Goal: Task Accomplishment & Management: Manage account settings

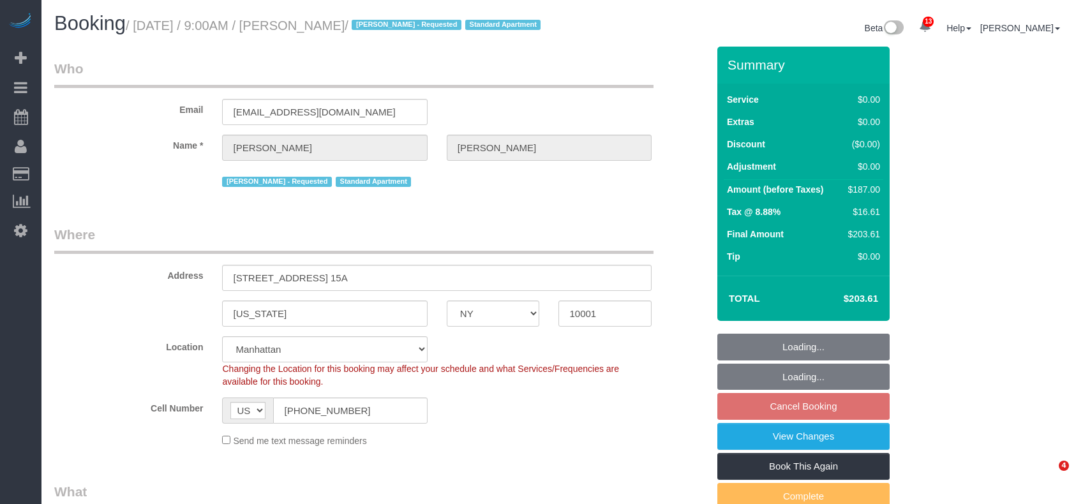
select select "NY"
select select "spot2"
select select "number:56"
select select "number:70"
select select "number:15"
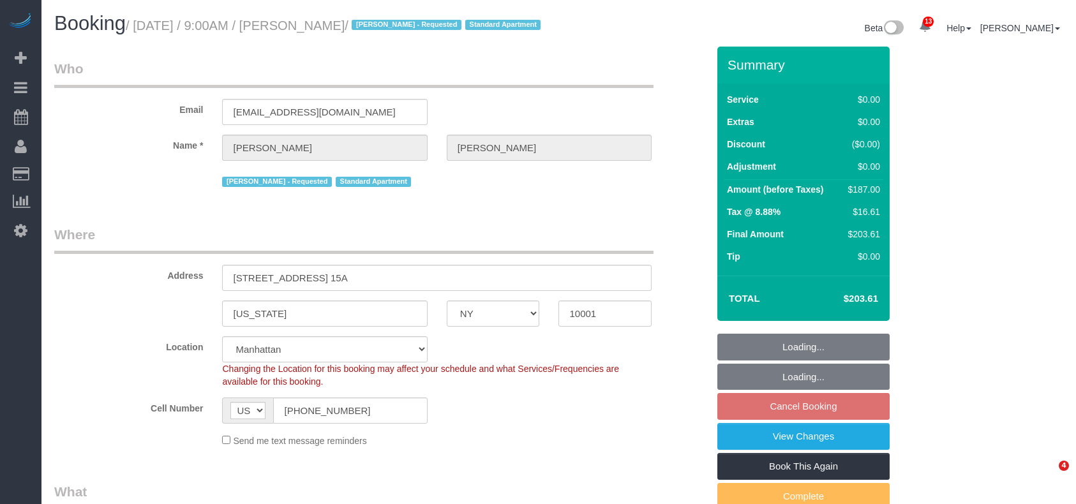
select select "number:5"
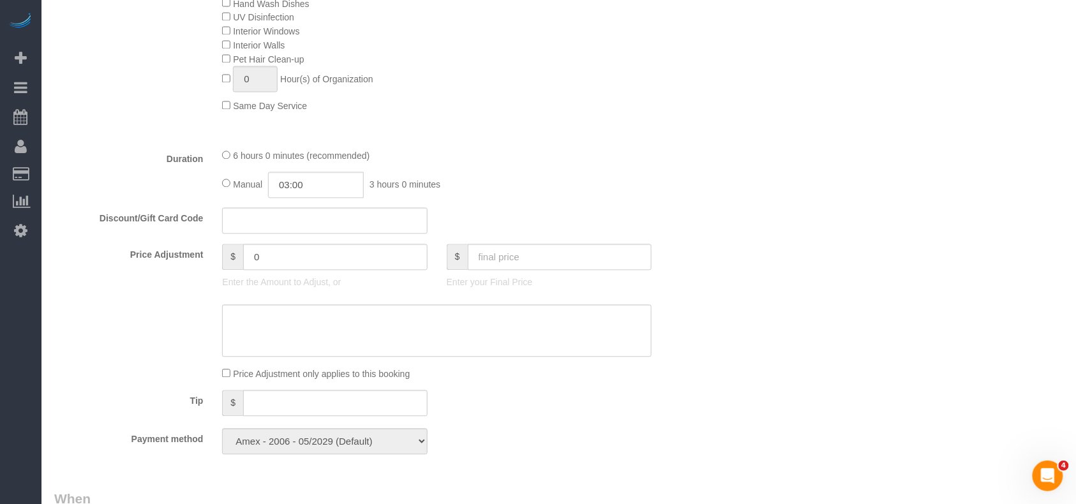
select select "2"
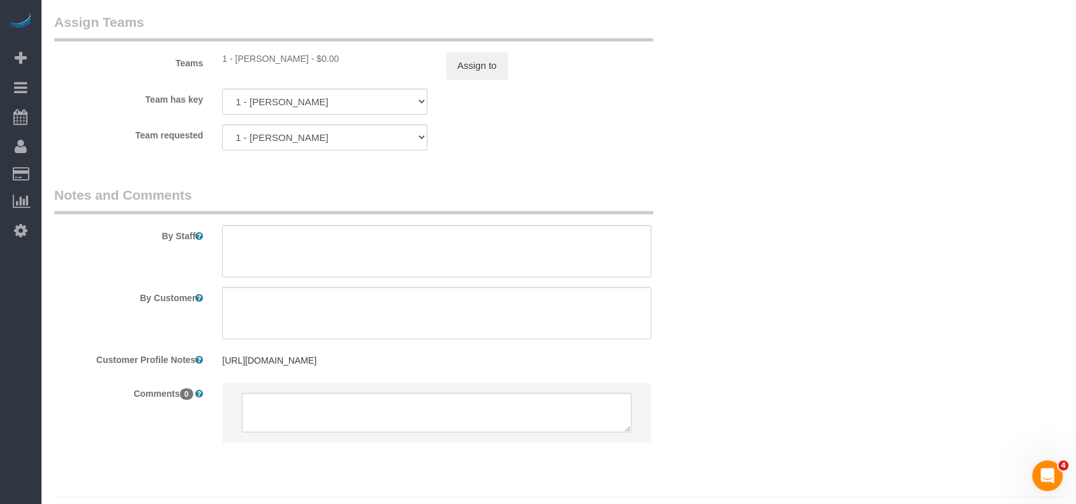
scroll to position [1702, 0]
click at [468, 79] on button "Assign to" at bounding box center [477, 65] width 61 height 27
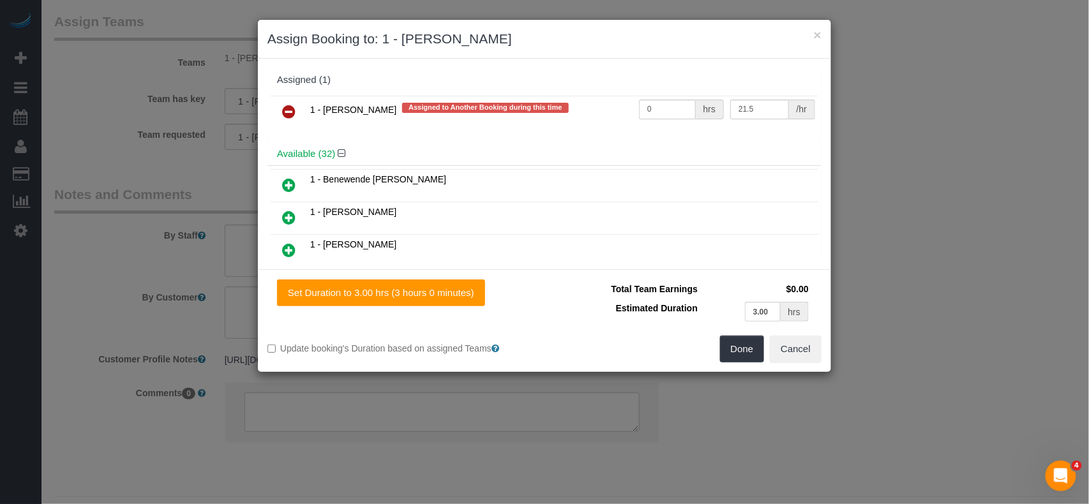
click at [290, 108] on icon at bounding box center [288, 111] width 13 height 15
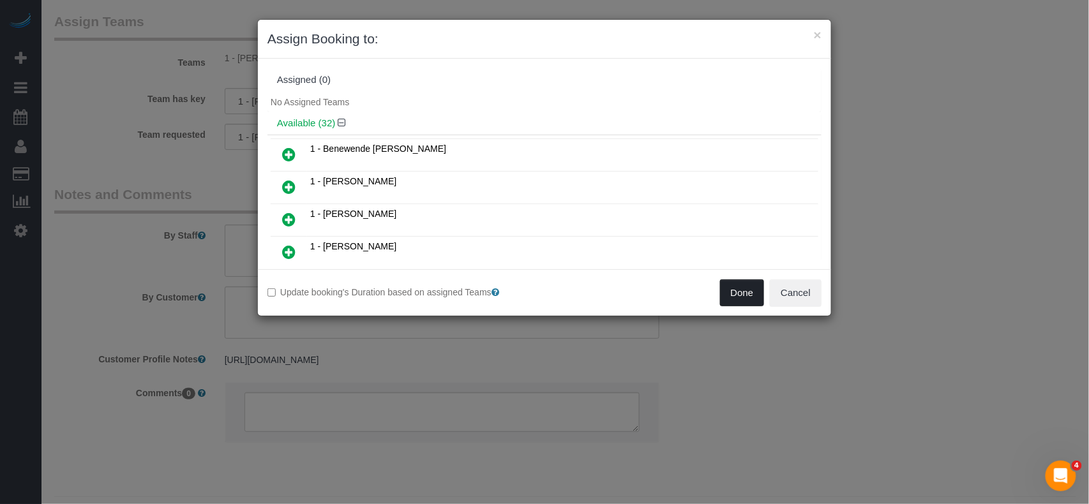
click at [749, 292] on button "Done" at bounding box center [742, 293] width 45 height 27
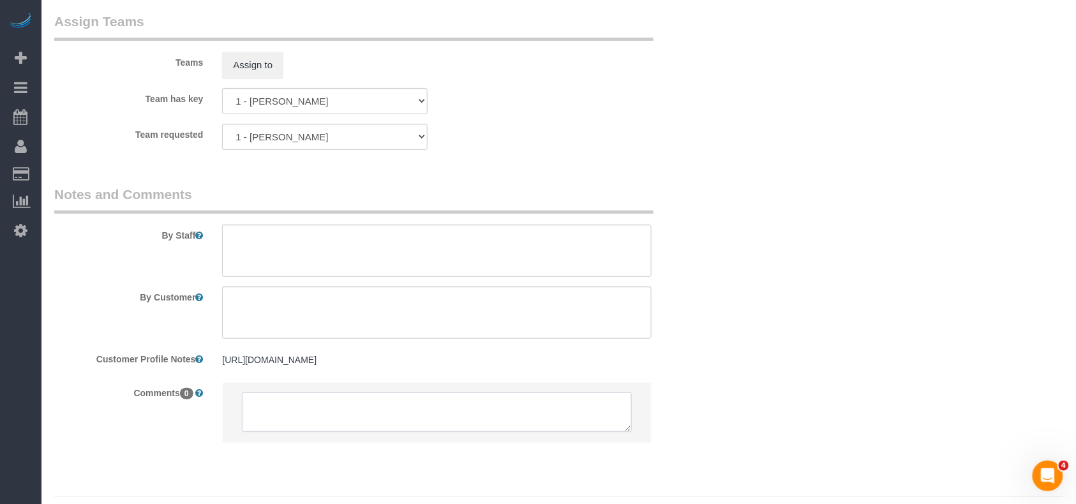
click at [361, 432] on textarea at bounding box center [437, 413] width 390 height 40
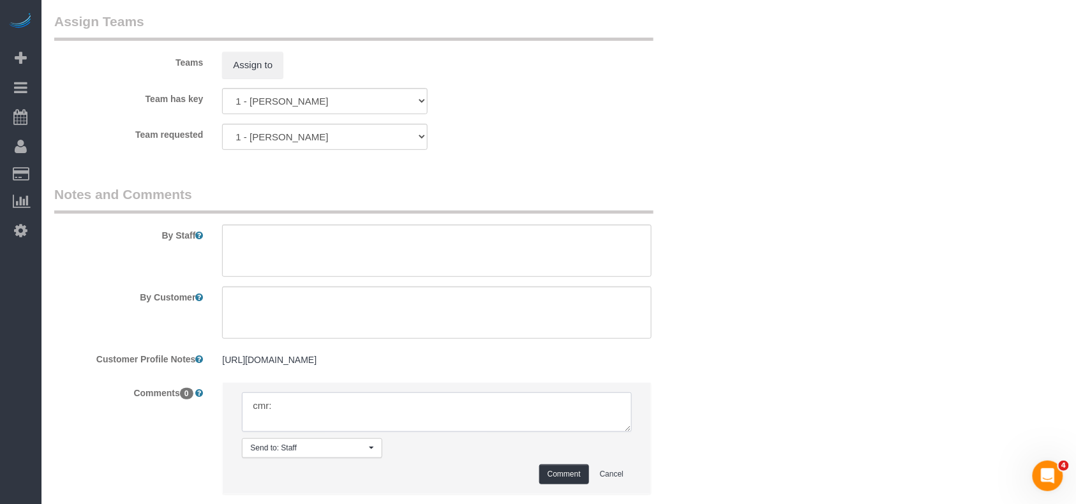
paste textarea "You can send a different cleaner at 9am pls"
type textarea "cmr: You can send a different cleaner at 9am pls"
click at [566, 485] on button "Comment" at bounding box center [564, 475] width 50 height 20
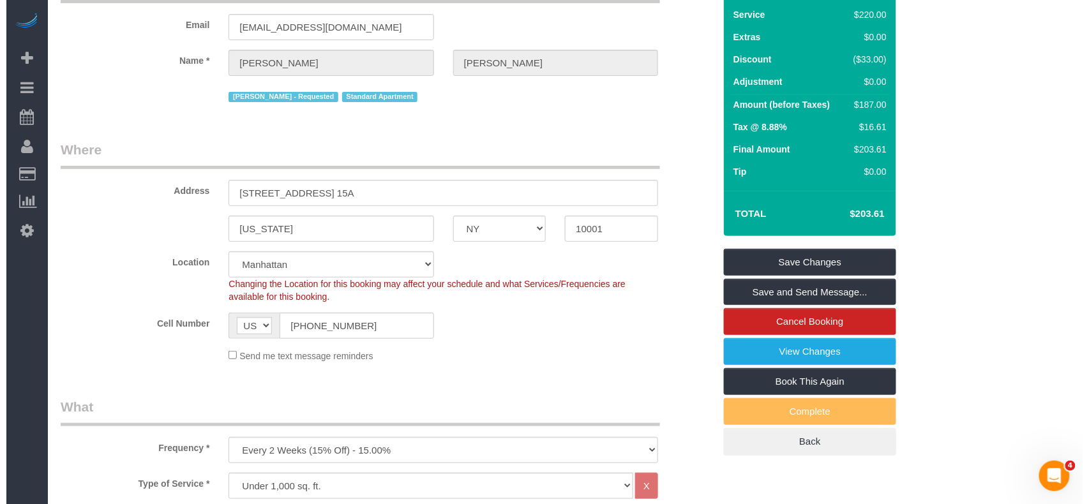
scroll to position [0, 0]
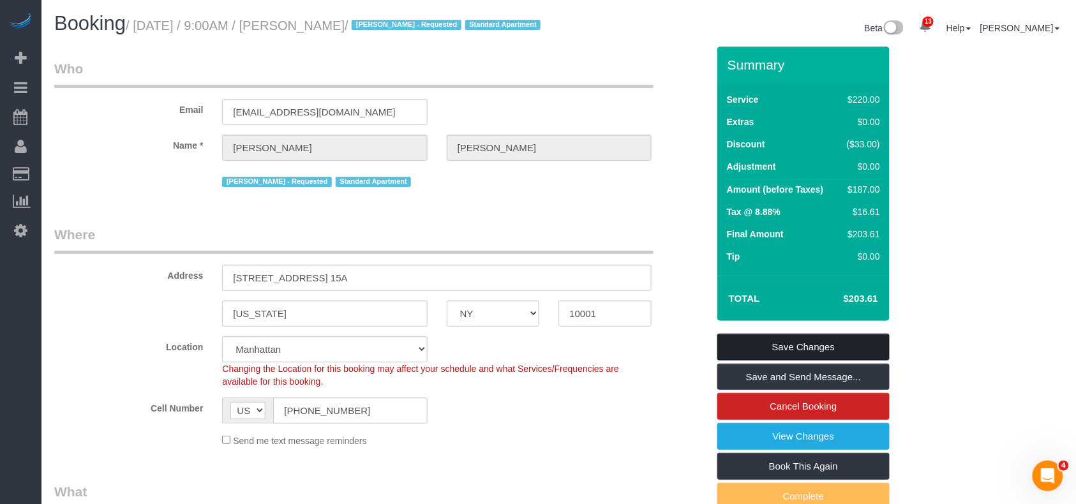
click at [775, 354] on link "Save Changes" at bounding box center [804, 347] width 172 height 27
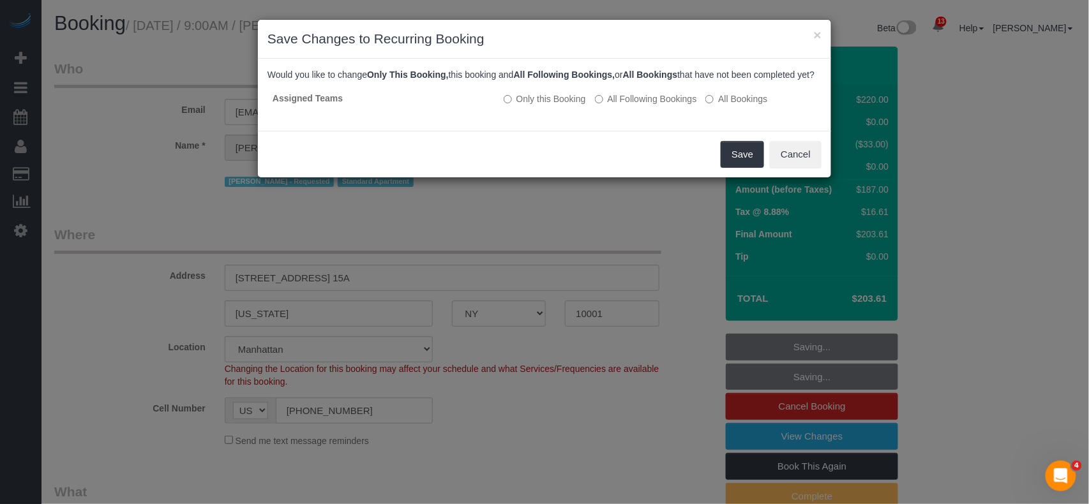
click at [733, 153] on div "Save Cancel" at bounding box center [544, 154] width 573 height 47
click at [733, 167] on button "Save" at bounding box center [742, 154] width 43 height 27
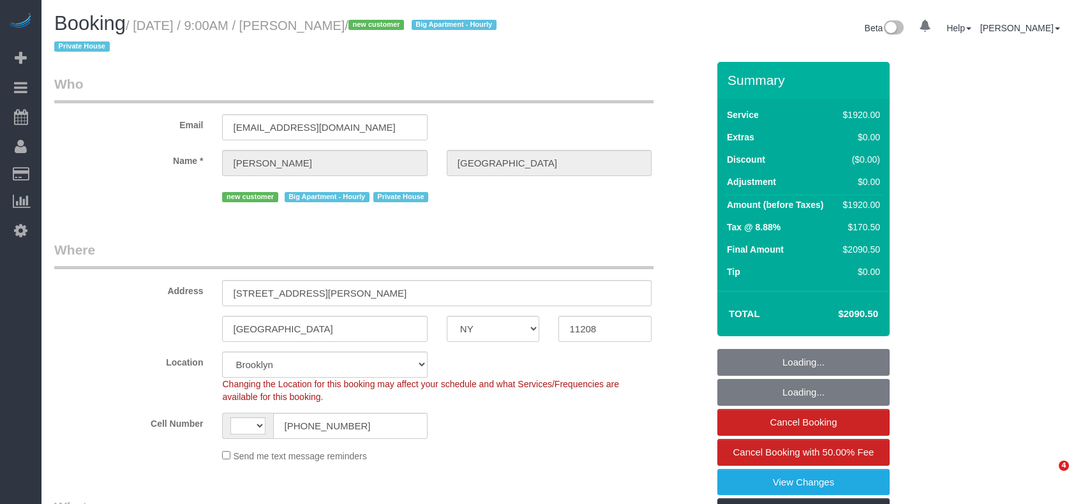
select select "NY"
select select "number:89"
select select "number:90"
select select "number:15"
select select "number:7"
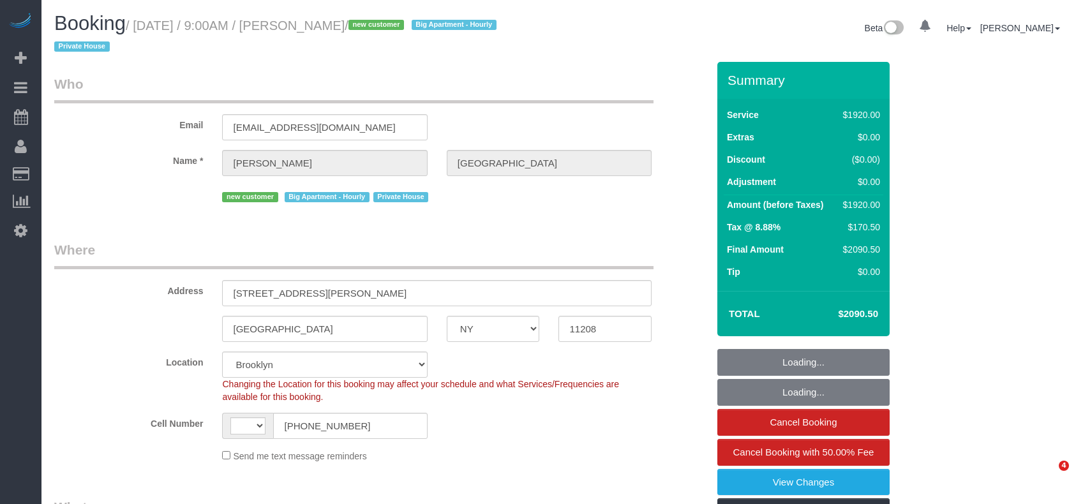
select select "object:900"
select select "string:US"
select select "4"
select select "360"
select select "spot1"
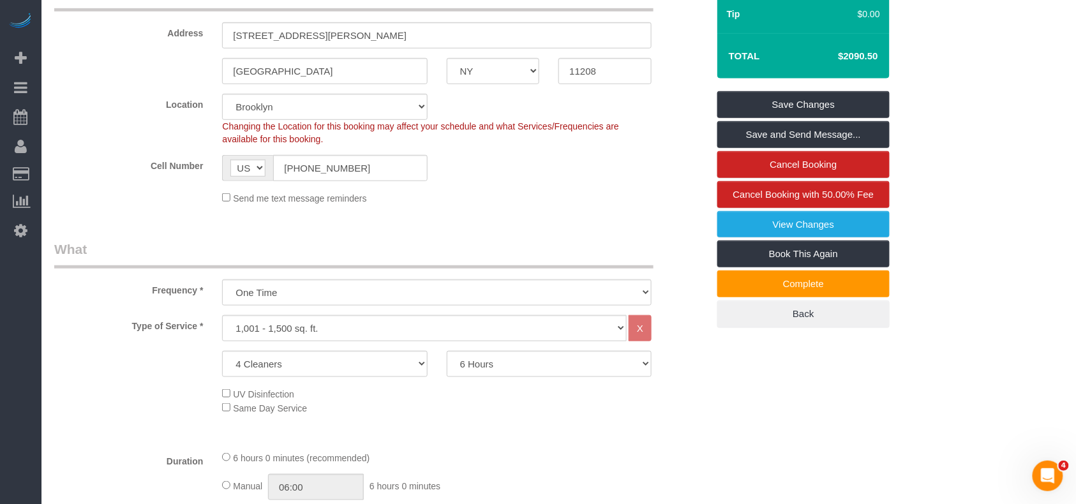
scroll to position [255, 0]
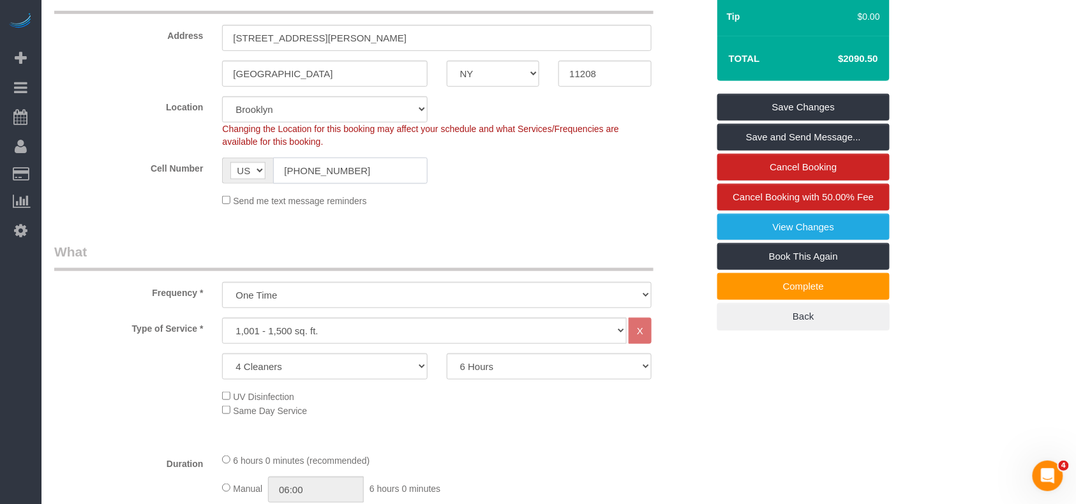
click at [313, 167] on input "1 (917) 796-5737" at bounding box center [350, 171] width 154 height 26
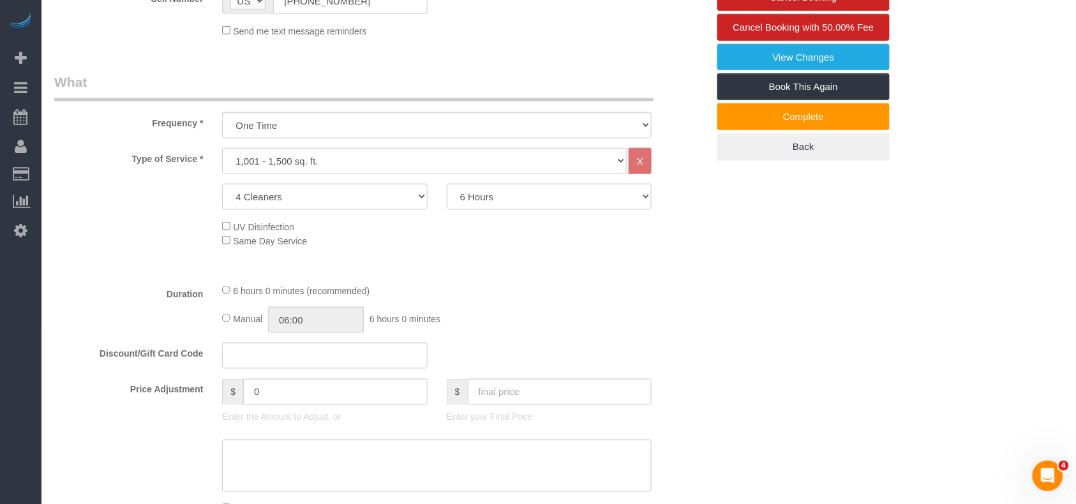
scroll to position [1501, 0]
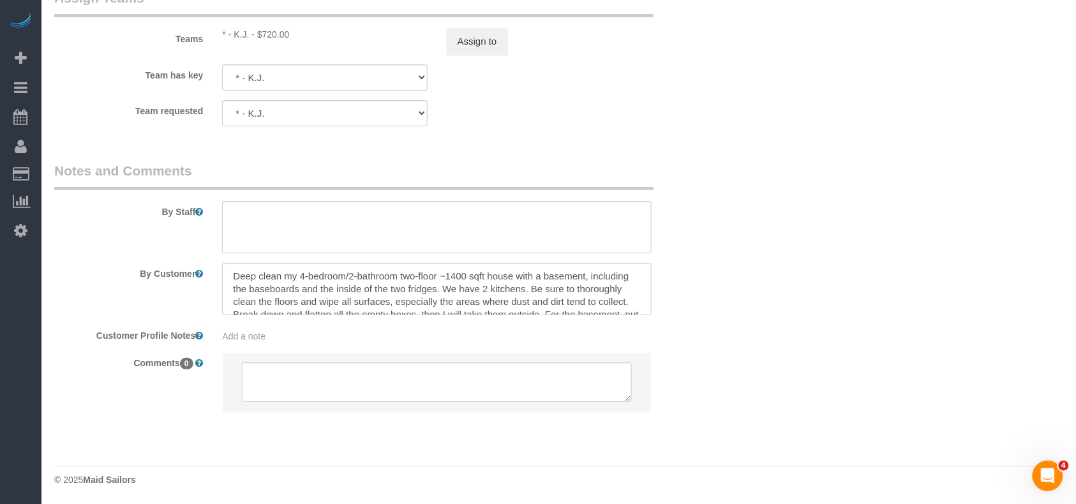
click at [177, 249] on div "By Staff" at bounding box center [381, 208] width 673 height 92
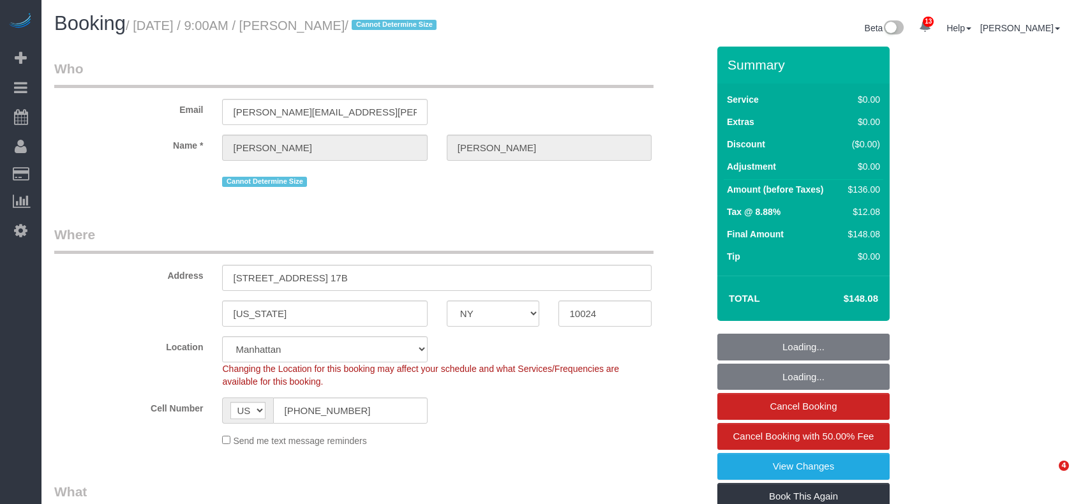
select select "NY"
select select "object:854"
select select "1"
select select "number:59"
select select "number:77"
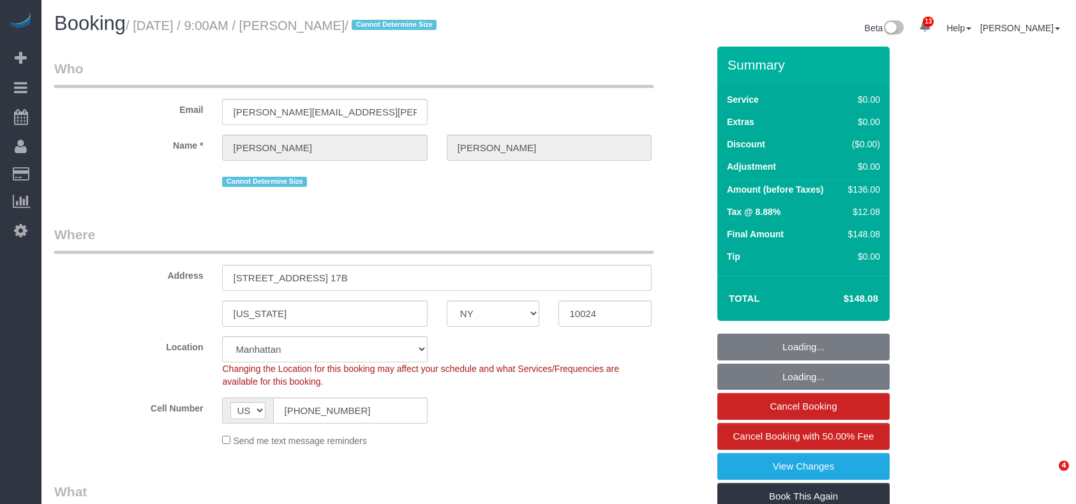
select select "number:15"
select select "number:6"
select select "string:stripe-pm_1R0qzK4VGloSiKo7vGPLo2wP"
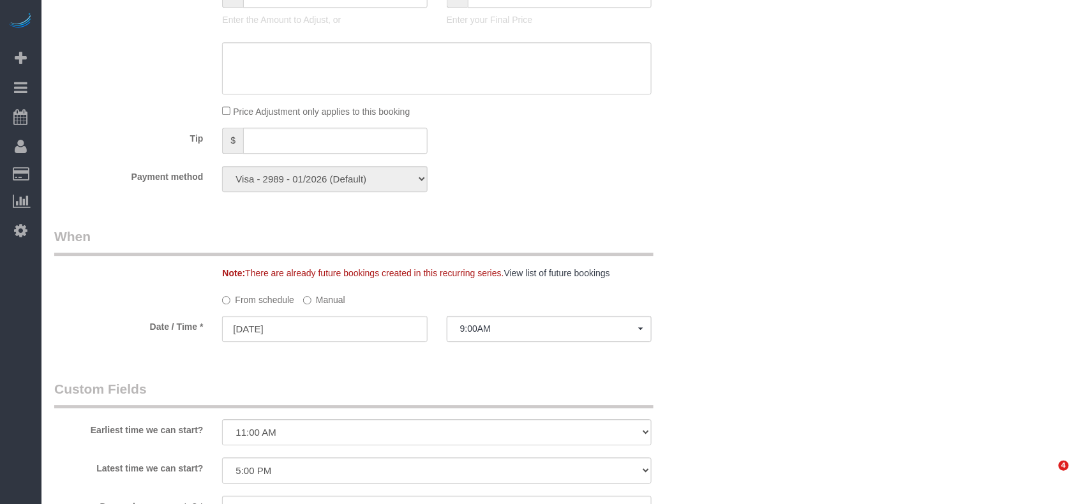
select select "spot1"
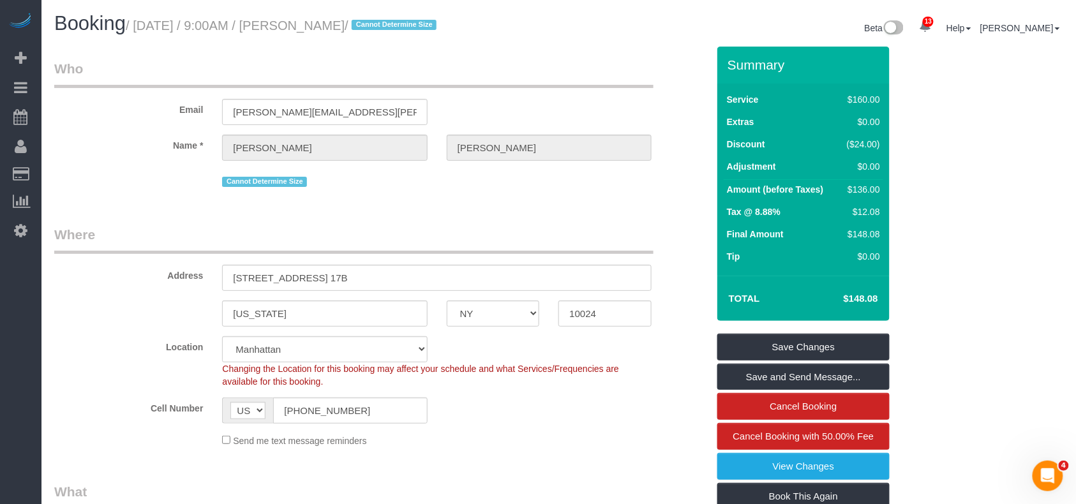
drag, startPoint x: 379, startPoint y: 24, endPoint x: 139, endPoint y: 22, distance: 239.4
click at [139, 22] on small "/ August 21, 2025 / 9:00AM / Paige Franzoi / Cannot Determine Size" at bounding box center [283, 26] width 315 height 14
copy small "August 21, 2025 / 9:00AM / Paige Franzoi"
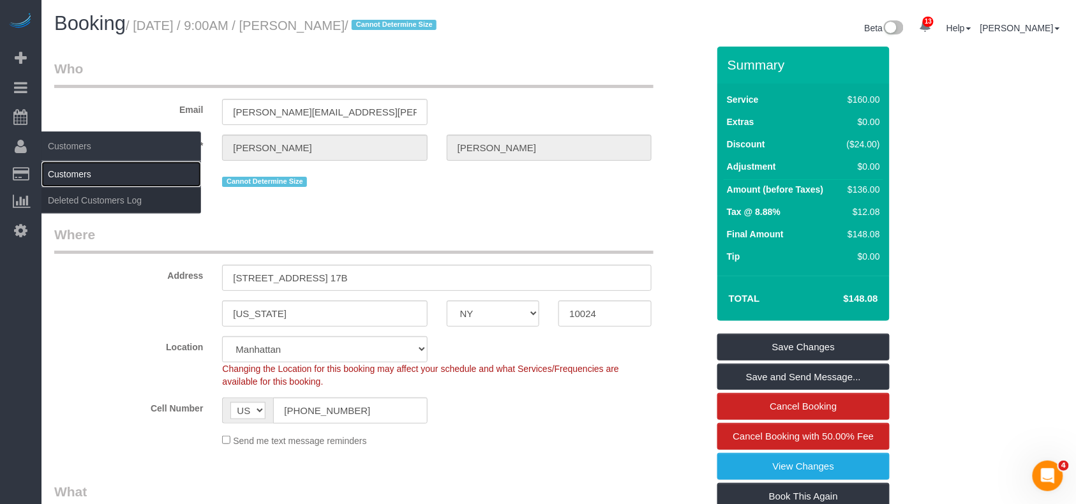
click at [59, 170] on link "Customers" at bounding box center [121, 175] width 160 height 26
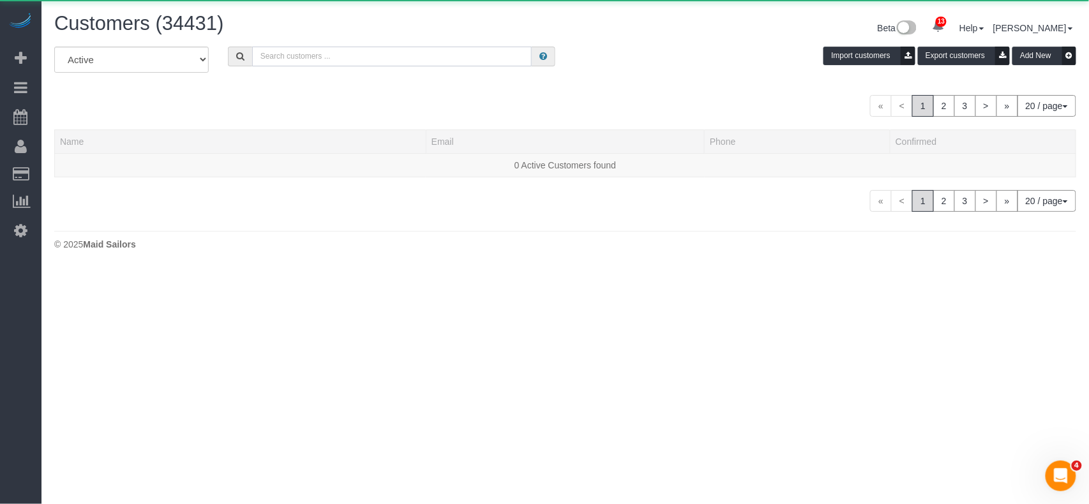
click at [276, 59] on input "text" at bounding box center [392, 57] width 280 height 20
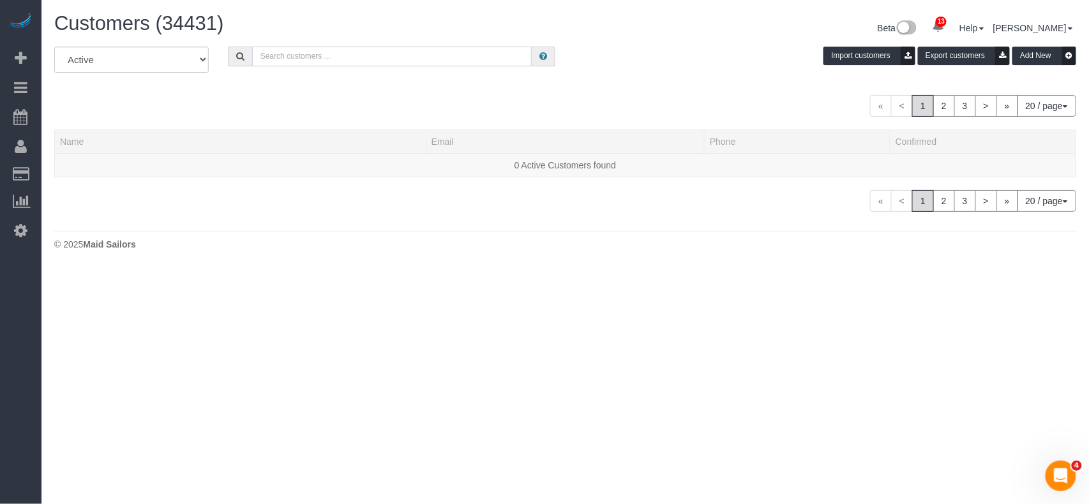
paste input "[PERSON_NAME]"
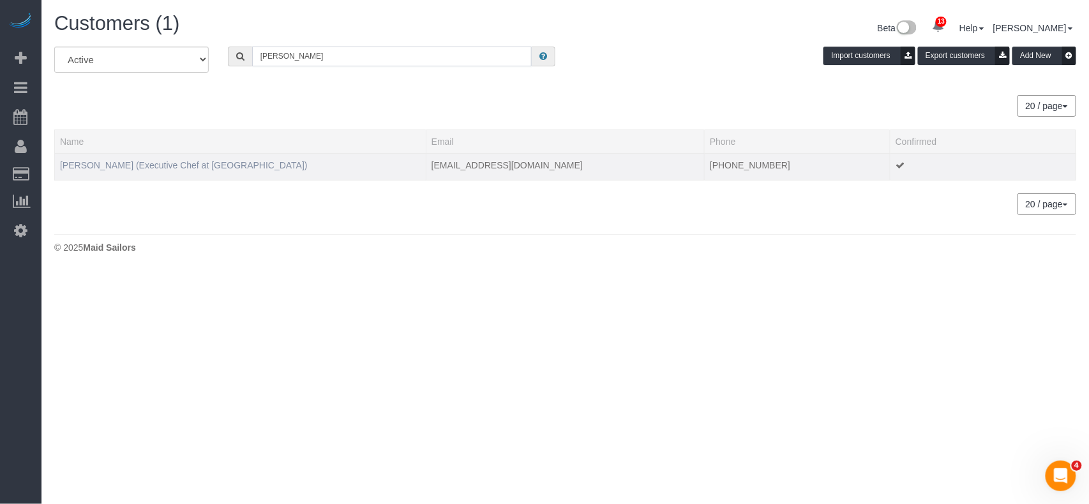
type input "[PERSON_NAME]"
click at [101, 160] on link "[PERSON_NAME] (Executive Chef at [GEOGRAPHIC_DATA])" at bounding box center [184, 165] width 248 height 10
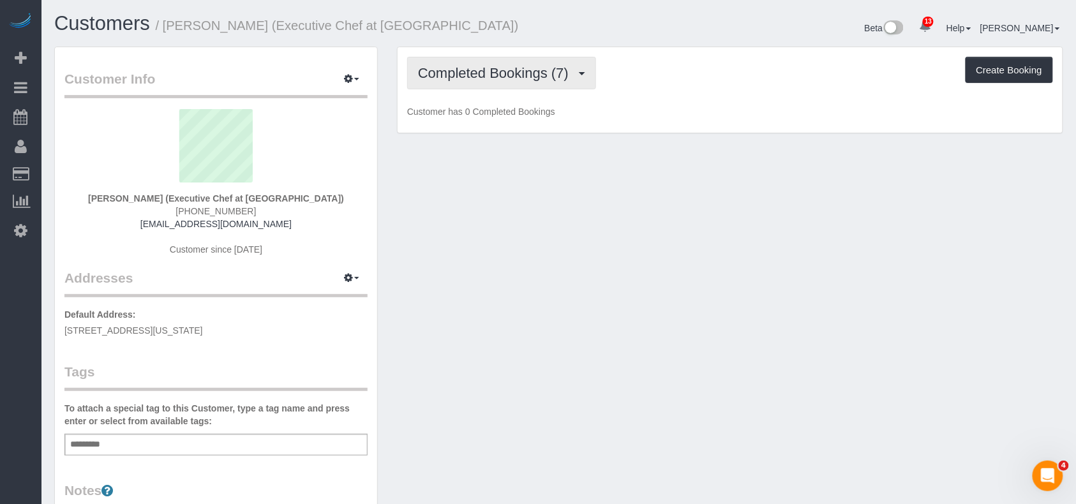
click at [470, 86] on button "Completed Bookings (7)" at bounding box center [501, 73] width 189 height 33
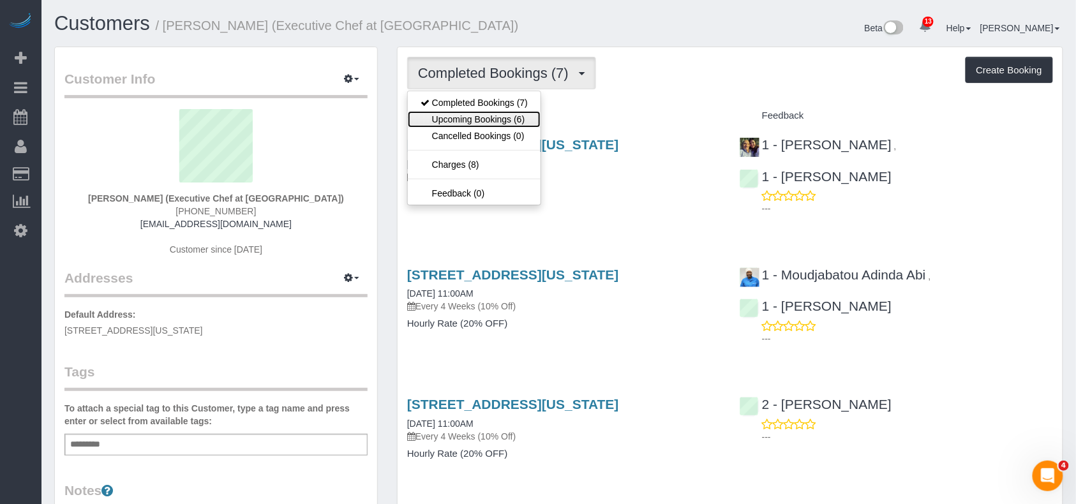
click at [472, 119] on link "Upcoming Bookings (6)" at bounding box center [474, 119] width 133 height 17
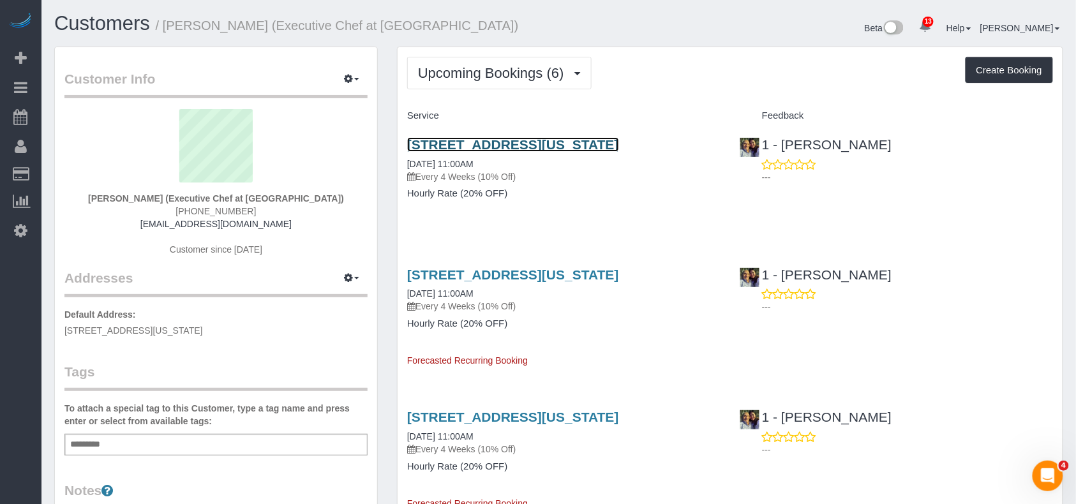
click at [479, 146] on link "18 East 125th Street, Apt. 2, New York, NY 10035" at bounding box center [513, 144] width 212 height 15
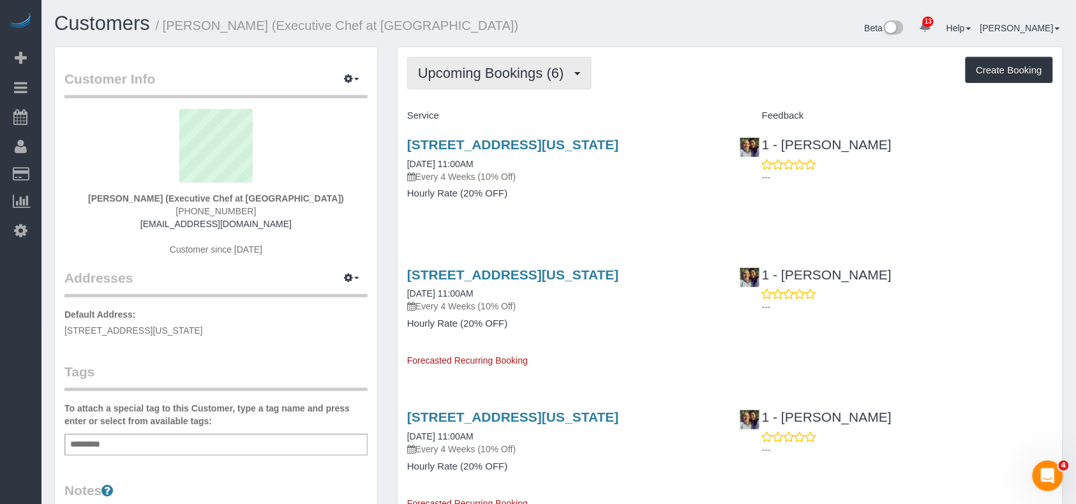
click at [484, 72] on span "Upcoming Bookings (6)" at bounding box center [494, 73] width 153 height 16
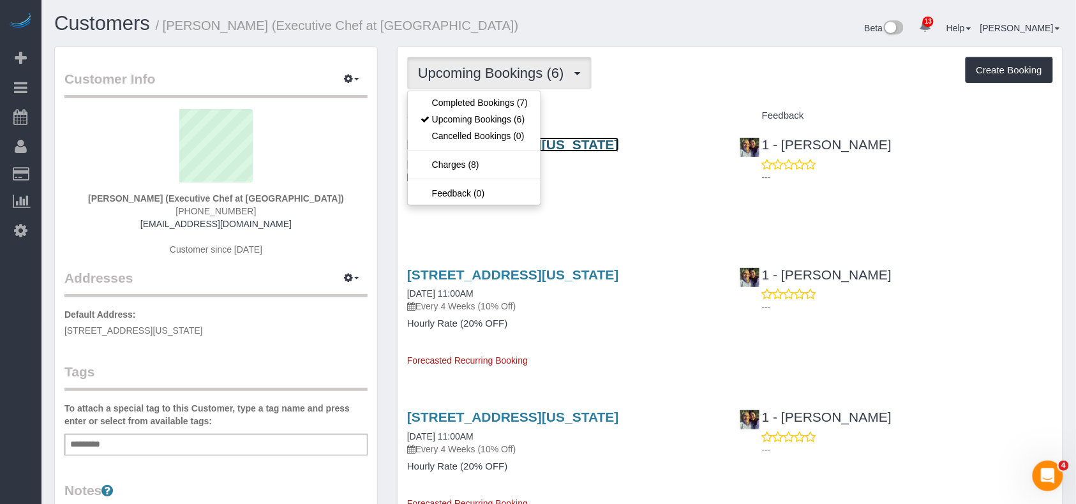
click at [595, 141] on link "18 East 125th Street, Apt. 2, New York, NY 10035" at bounding box center [513, 144] width 212 height 15
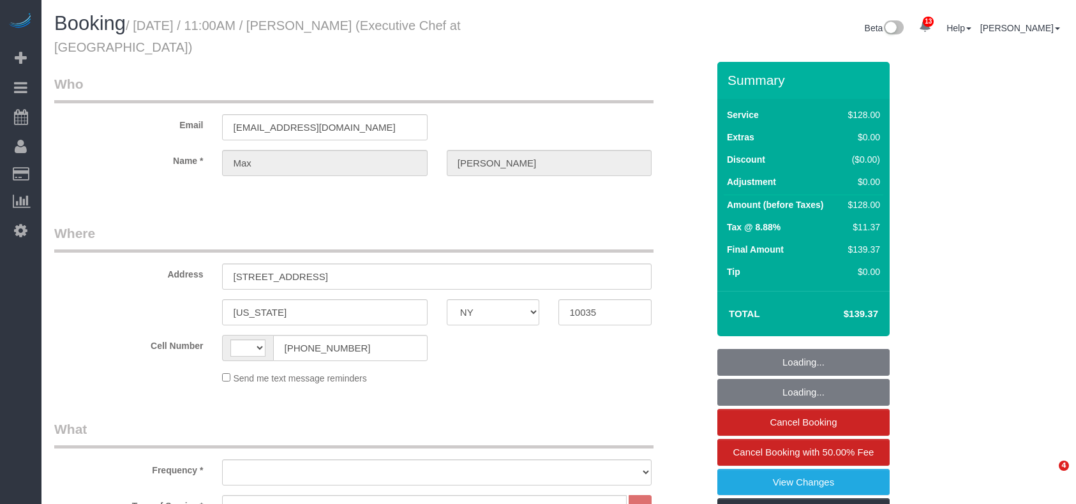
select select "NY"
select select "120"
select select "string:US"
select select "object:1446"
select select "spot1"
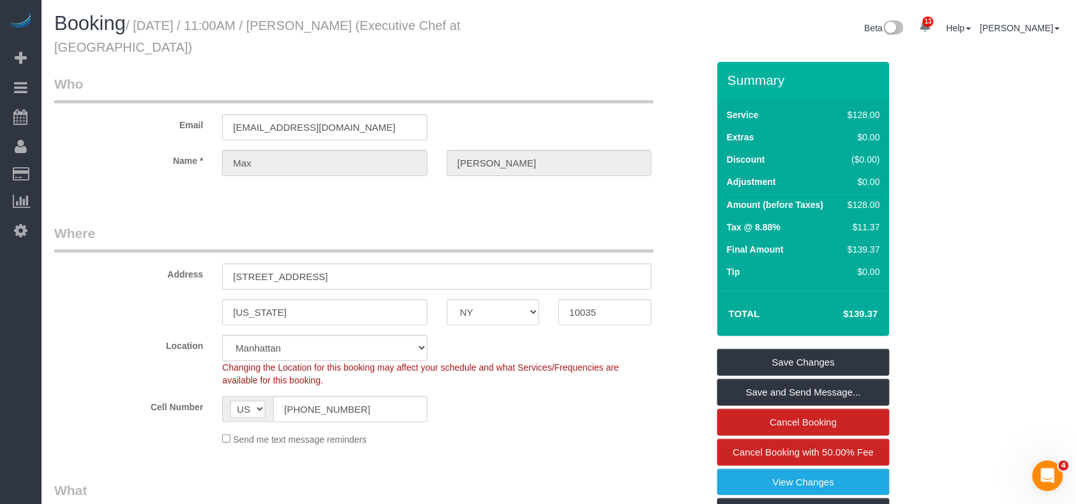
drag, startPoint x: 549, startPoint y: 26, endPoint x: 137, endPoint y: 26, distance: 412.4
click at [137, 26] on h1 "Booking / August 21, 2025 / 11:00AM / Max Loflin (Executive Chef at Thyme Bar)" at bounding box center [301, 34] width 495 height 43
copy small "August 21, 2025 / 11:00AM / Max Loflin (Executive Chef at Thyme Bar)"
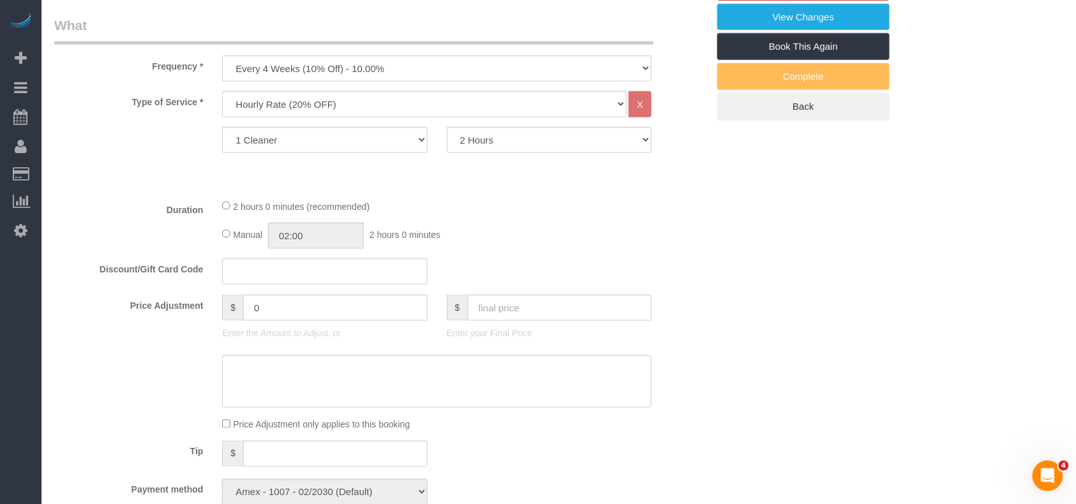
scroll to position [425, 0]
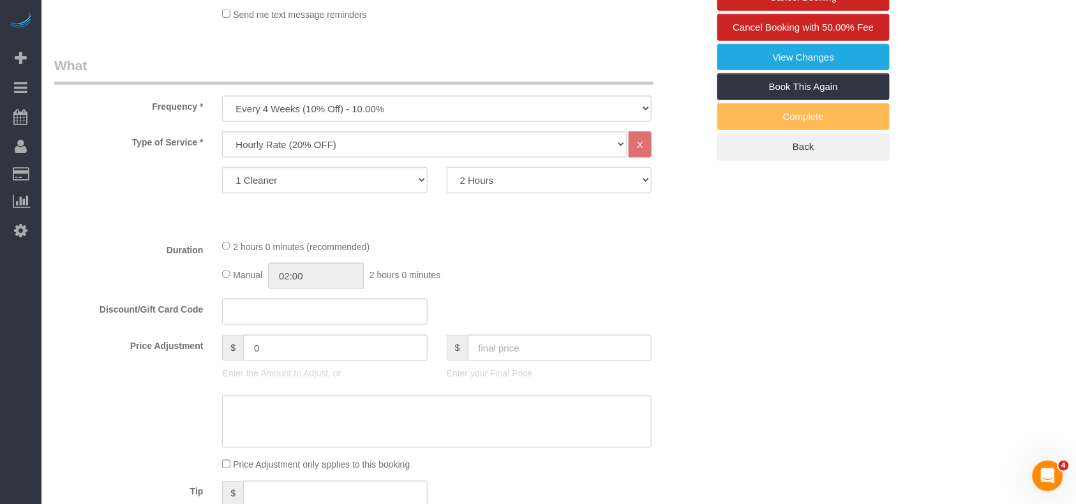
click at [484, 169] on select "1 Hour 1.5 Hour 2 Hours 2.5 Hours 3 Hours 3.5 Hours 4 Hours 4.5 Hours 5 Hours 5…" at bounding box center [549, 180] width 205 height 26
select select "180"
click at [447, 167] on select "1 Hour 1.5 Hour 2 Hours 2.5 Hours 3 Hours 3.5 Hours 4 Hours 4.5 Hours 5 Hours 5…" at bounding box center [549, 180] width 205 height 26
select select "spot42"
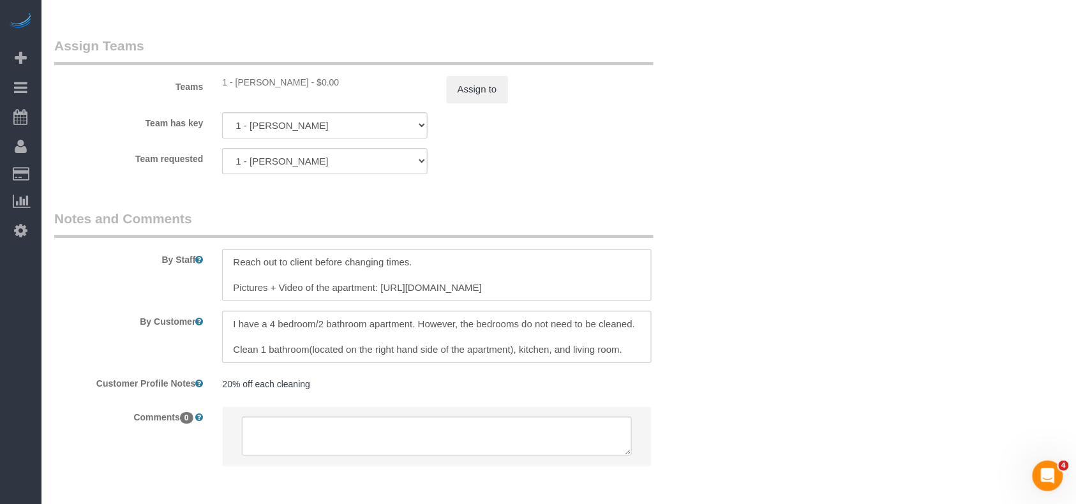
scroll to position [1410, 0]
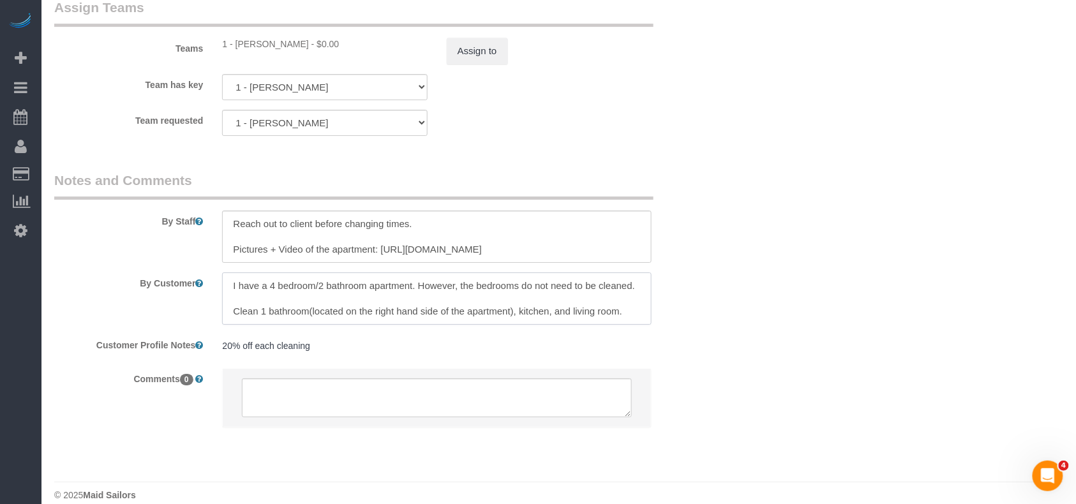
click at [264, 296] on textarea at bounding box center [437, 299] width 430 height 52
drag, startPoint x: 320, startPoint y: 294, endPoint x: 527, endPoint y: 297, distance: 206.2
click at [527, 297] on textarea at bounding box center [437, 299] width 430 height 52
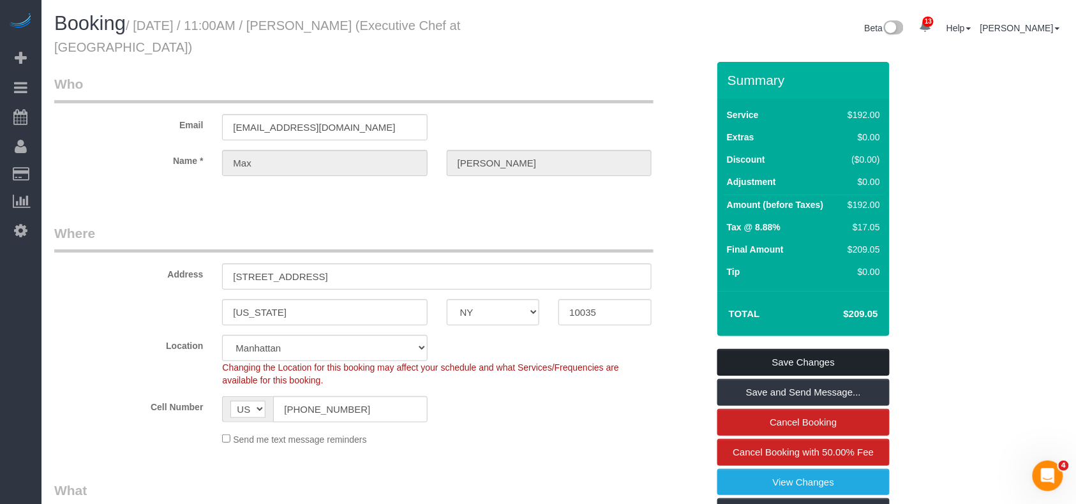
scroll to position [170, 0]
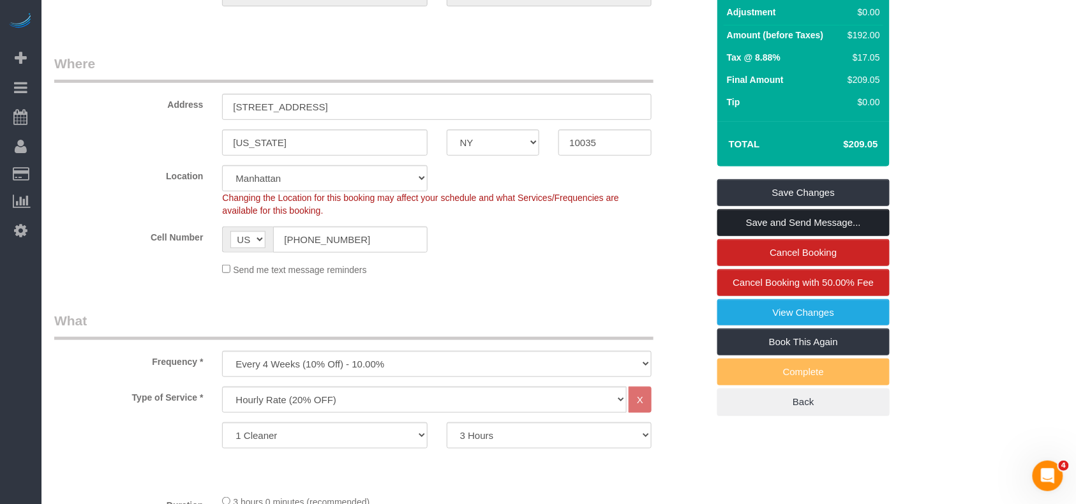
type textarea "I have a 4 bedroom/2 bathroom apartment. However, the bedrooms do not need to b…"
click at [801, 209] on link "Save and Send Message..." at bounding box center [804, 222] width 172 height 27
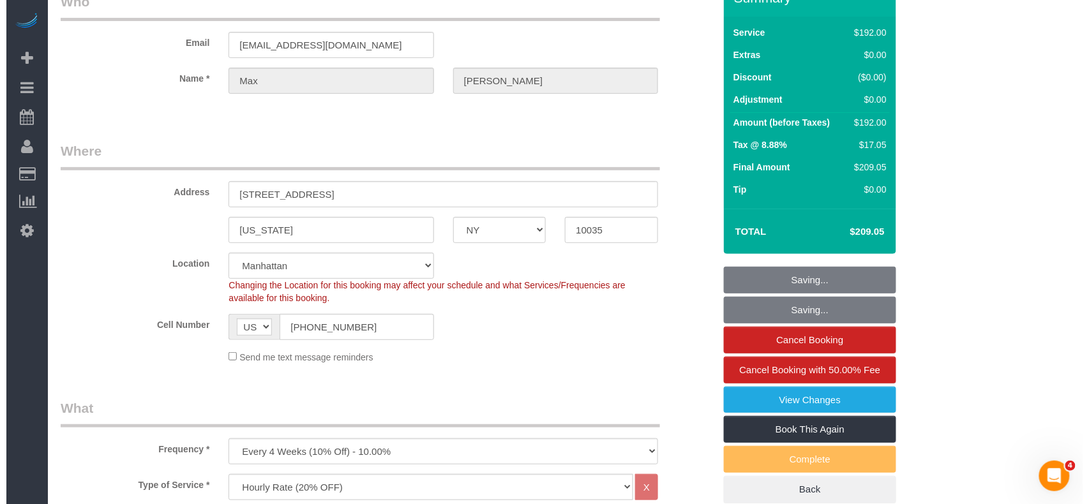
scroll to position [0, 0]
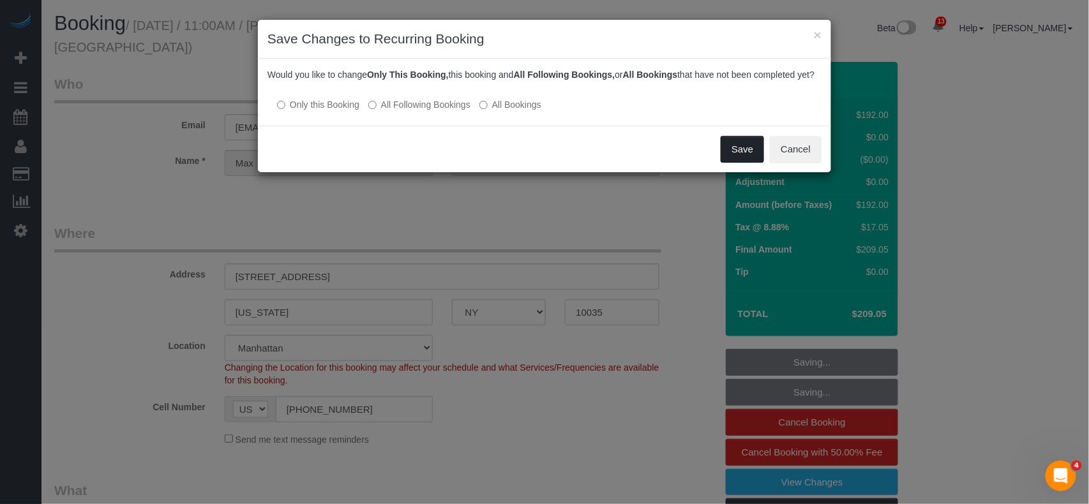
click at [739, 163] on button "Save" at bounding box center [742, 149] width 43 height 27
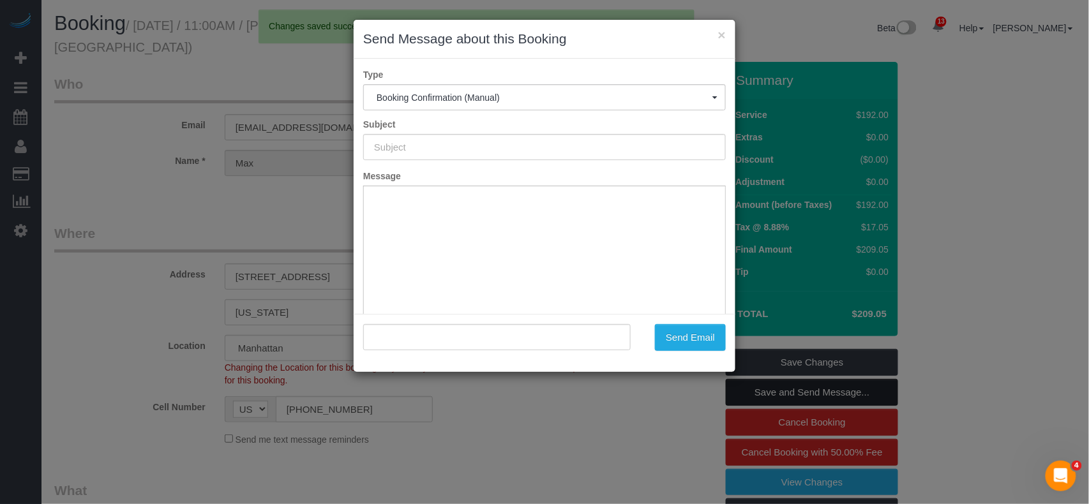
type input "Cleaning Confirmed for 08/21/2025 at 11:00am"
type input ""Max Loflin" <maxloflin@gmail.com>"
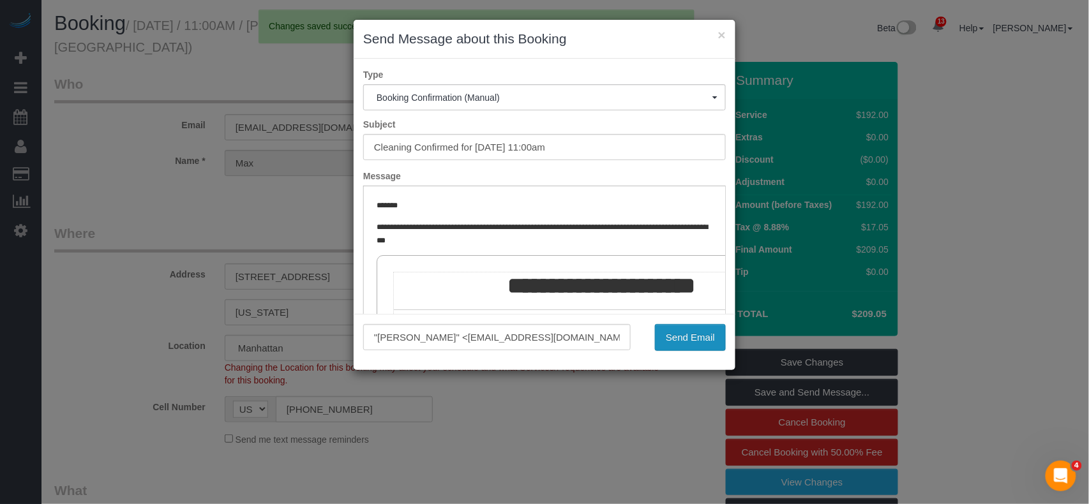
click at [681, 342] on button "Send Email" at bounding box center [690, 337] width 71 height 27
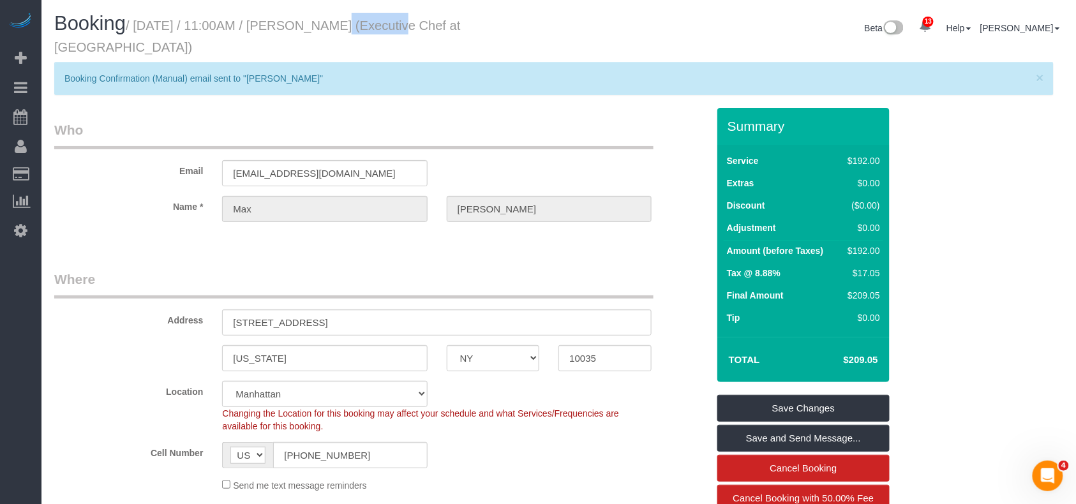
drag, startPoint x: 363, startPoint y: 26, endPoint x: 307, endPoint y: 27, distance: 56.2
click at [307, 27] on small "/ August 21, 2025 / 11:00AM / Max Loflin (Executive Chef at Thyme Bar)" at bounding box center [257, 37] width 407 height 36
copy small "Max Loflin"
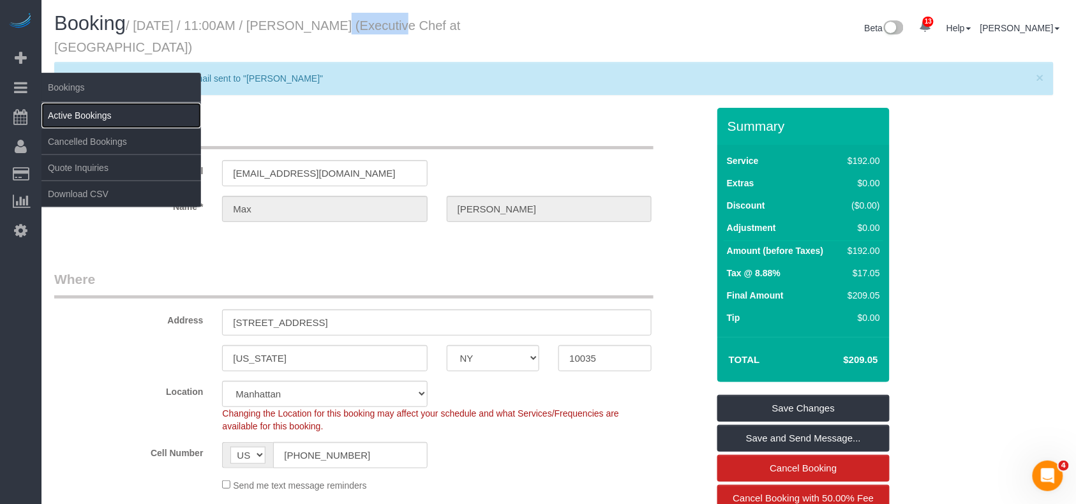
click at [75, 107] on link "Active Bookings" at bounding box center [121, 116] width 160 height 26
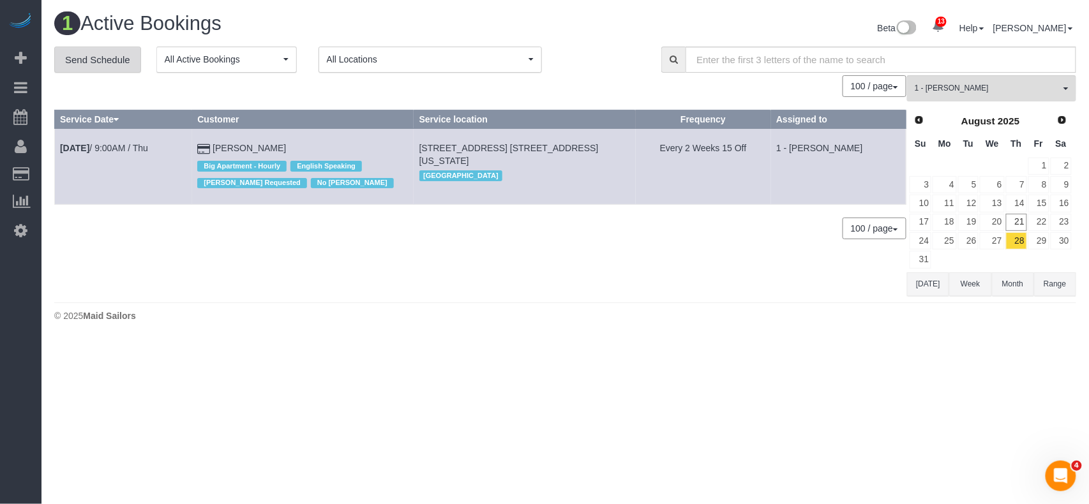
click at [118, 65] on link "Send Schedule" at bounding box center [97, 60] width 87 height 27
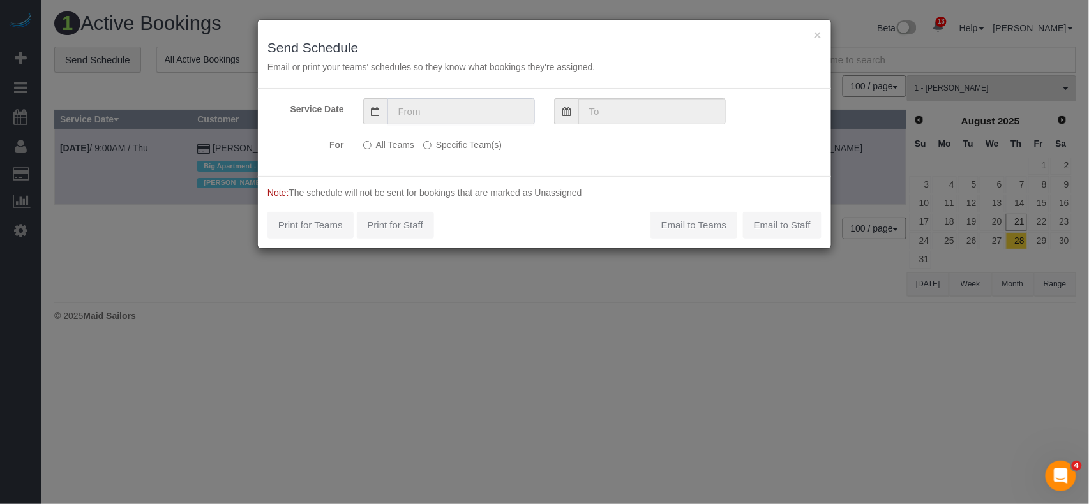
click at [442, 110] on input "text" at bounding box center [460, 111] width 147 height 26
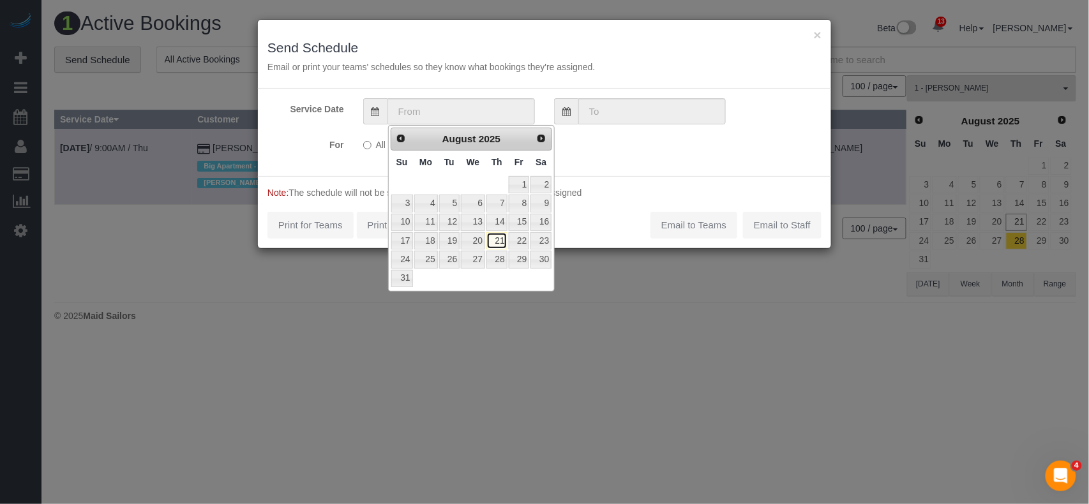
click at [498, 245] on link "21" at bounding box center [496, 240] width 21 height 17
type input "08/21/2025"
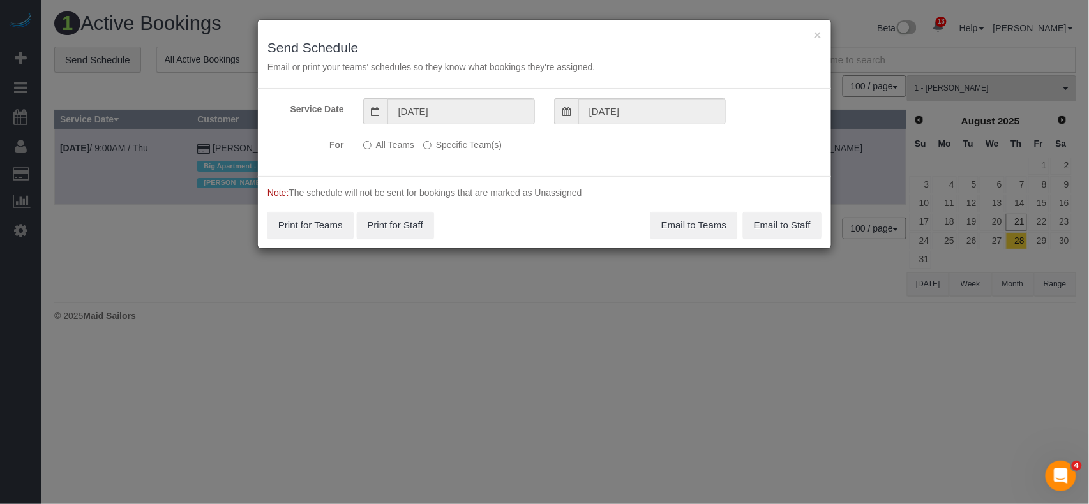
click at [453, 146] on label "Specific Team(s)" at bounding box center [462, 142] width 79 height 17
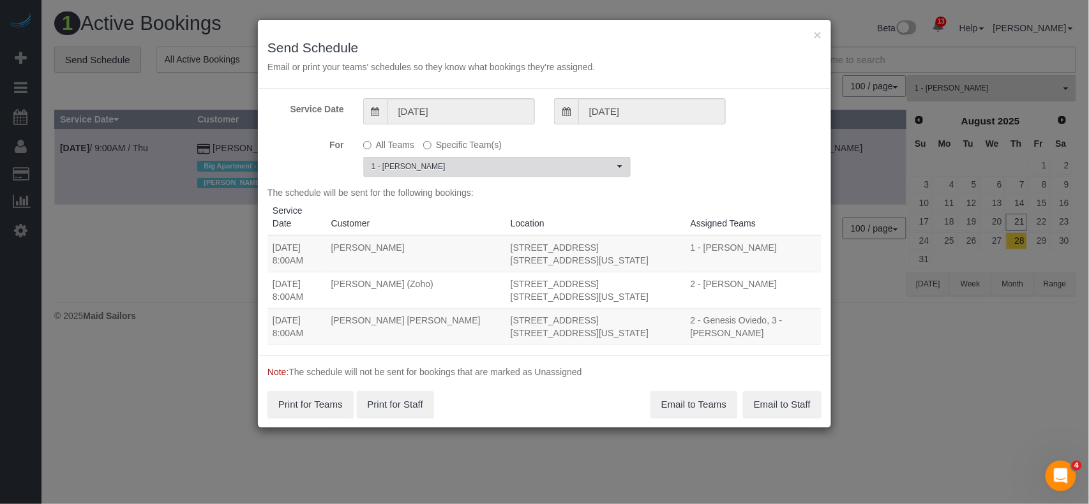
click at [455, 175] on button "1 - Marlenyn Robles Choose Team(s)" at bounding box center [496, 167] width 267 height 20
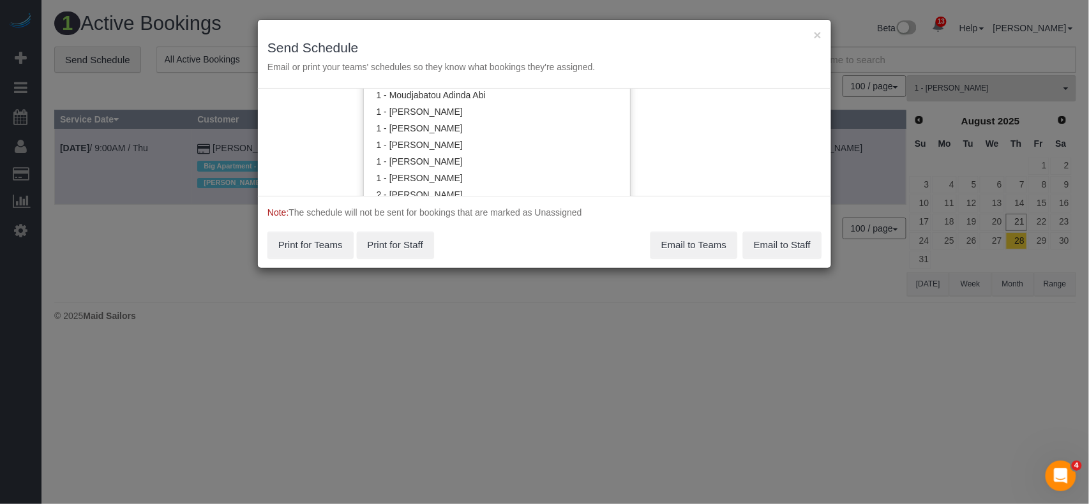
scroll to position [719, 0]
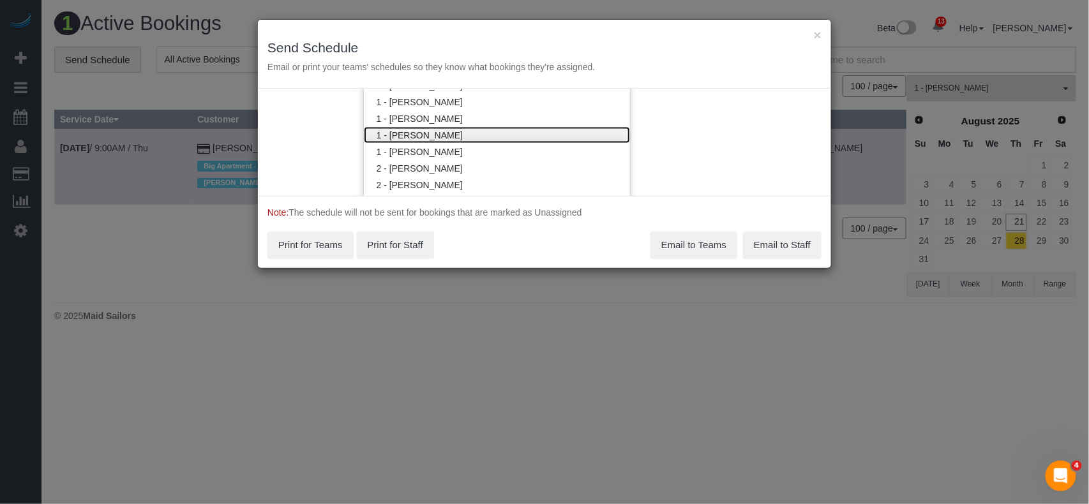
click at [446, 130] on link "1 - [PERSON_NAME]" at bounding box center [497, 135] width 266 height 17
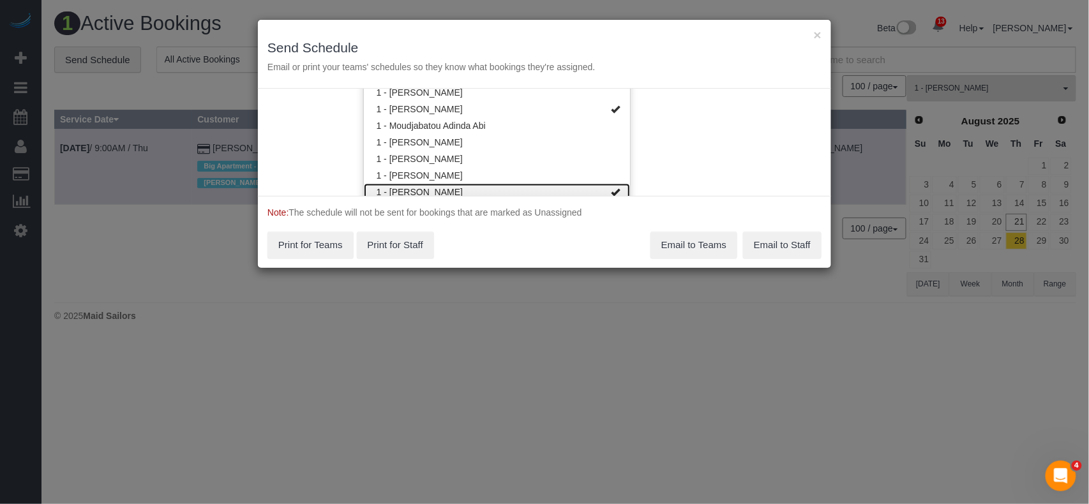
scroll to position [634, 0]
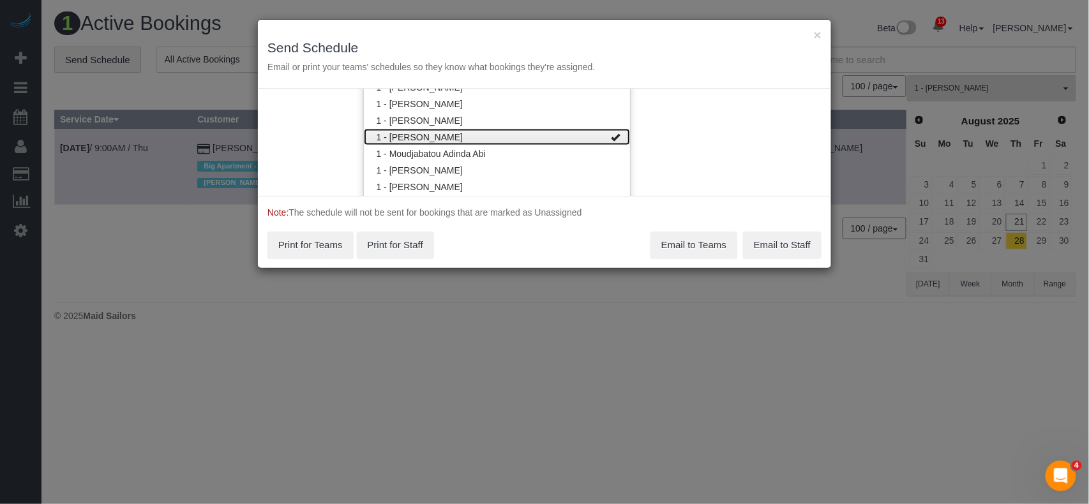
click at [475, 141] on link "1 - [PERSON_NAME]" at bounding box center [497, 137] width 266 height 17
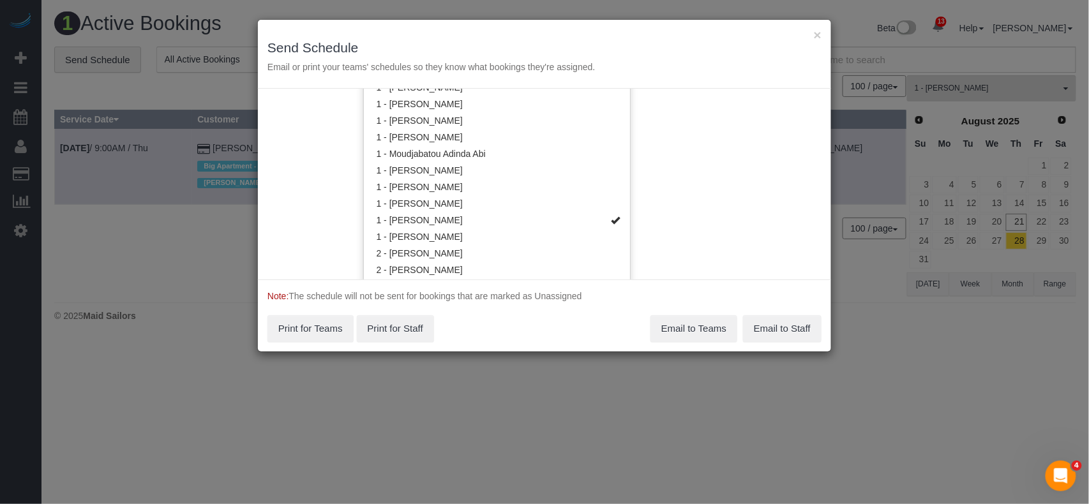
click at [724, 174] on div "Service Date 08/21/2025 08/21/2025 For All Teams Specific Team(s) 1 - Xiomara I…" at bounding box center [544, 184] width 573 height 191
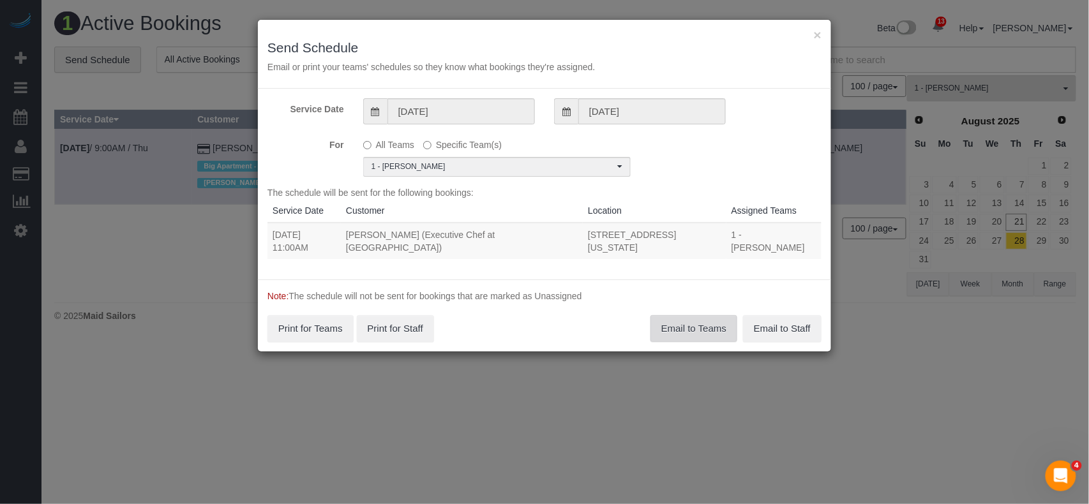
click at [687, 317] on button "Email to Teams" at bounding box center [694, 328] width 87 height 27
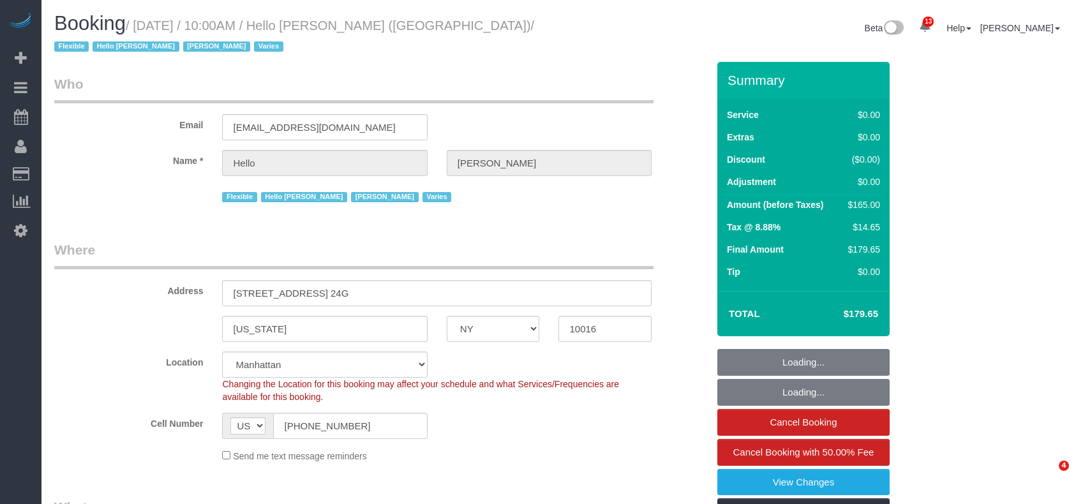
select select "NY"
select select "4"
select select "spot1"
select select "number:89"
select select "number:90"
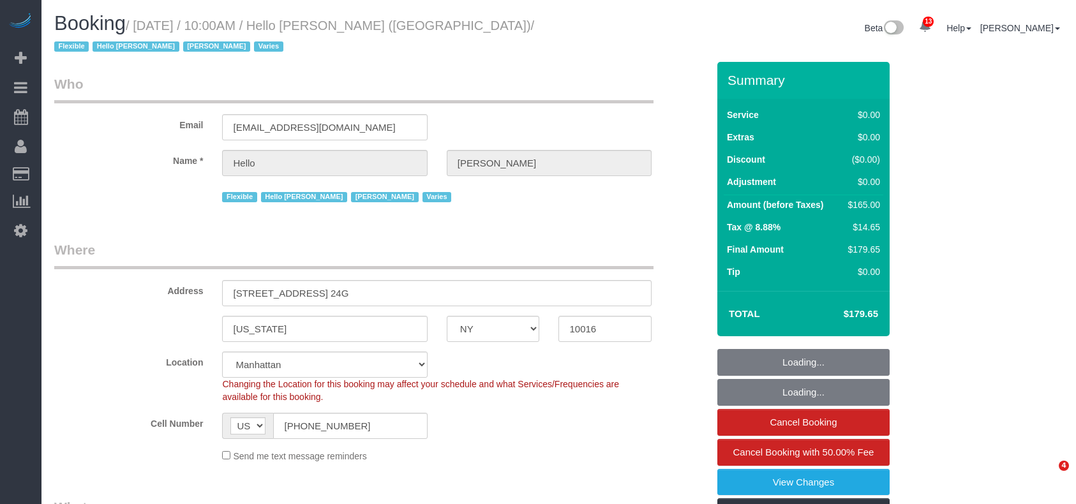
select select "number:15"
select select "number:6"
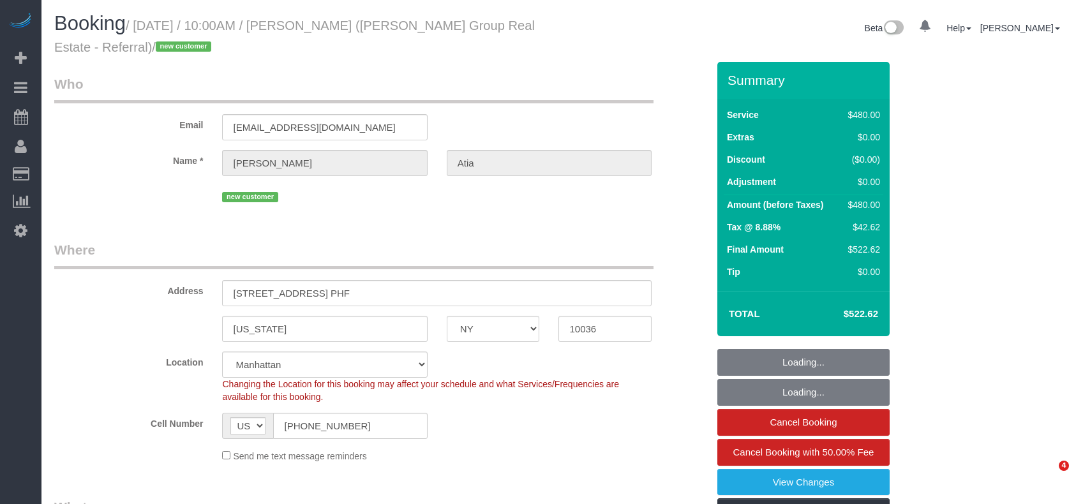
select select "NY"
select select "number:89"
select select "number:90"
select select "number:15"
select select "number:6"
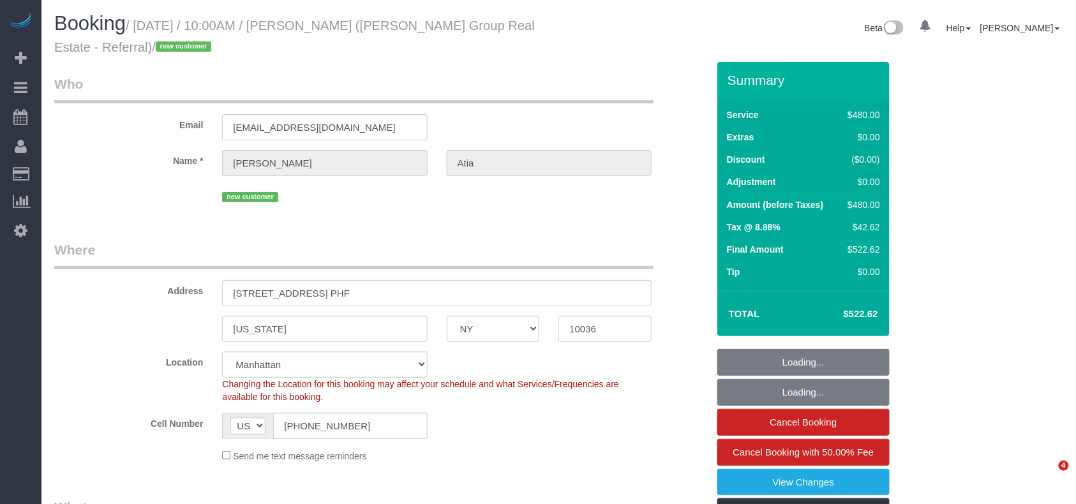
select select "object:1460"
select select "2"
select select "180"
select select "spot1"
select select "string:stripe-pm_1RxwrB4VGloSiKo7jZeTVqLv"
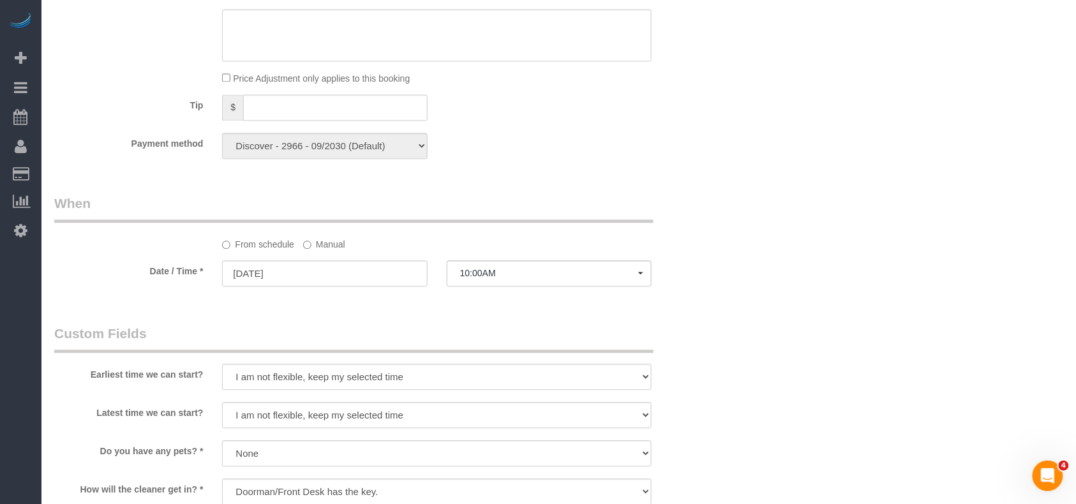
scroll to position [1106, 0]
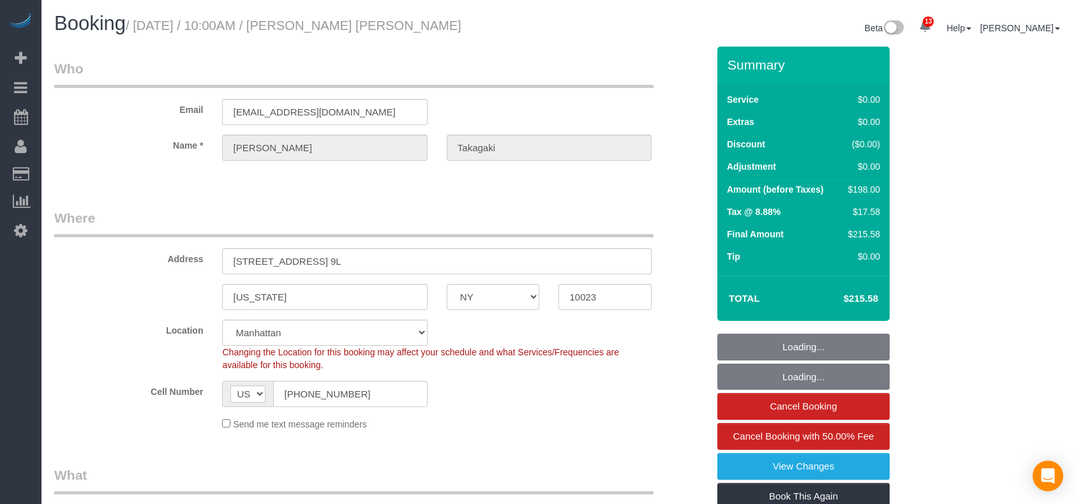
select select "NY"
select select "2"
select select "number:58"
select select "number:73"
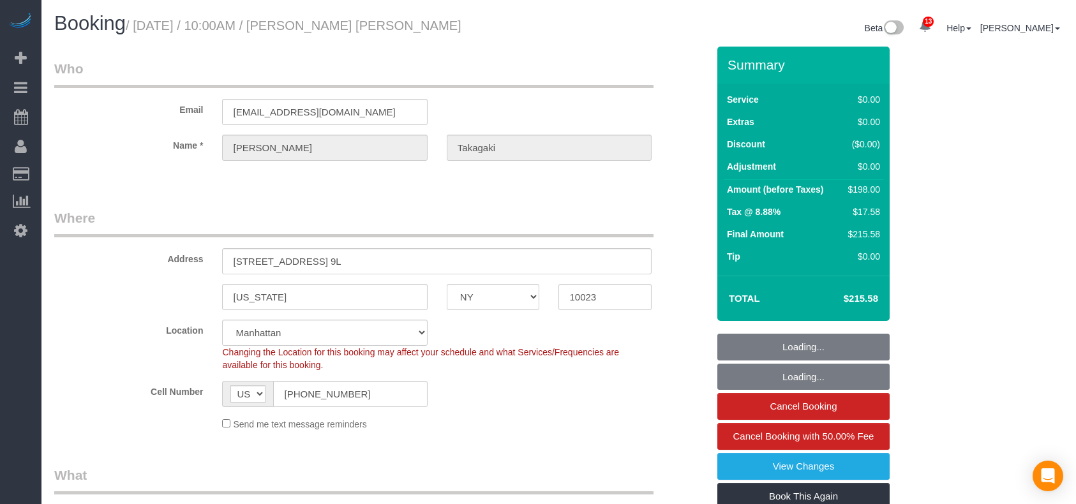
select select "number:15"
select select "number:6"
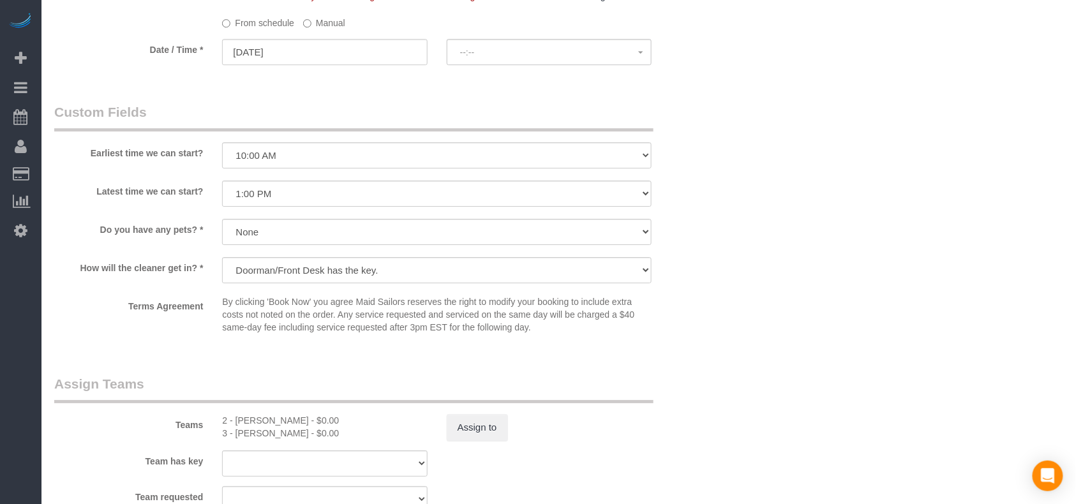
select select "spot1"
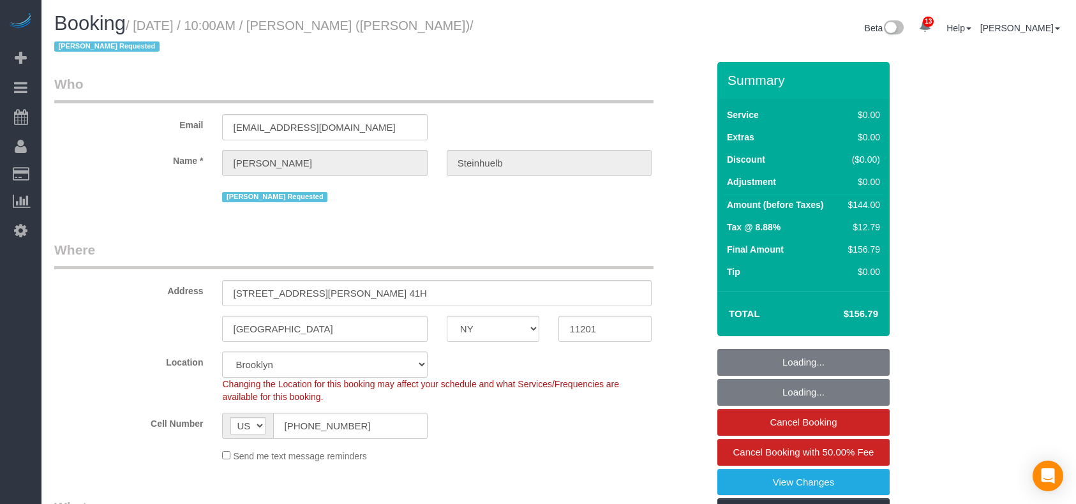
select select "NY"
select select "1"
select select "spot1"
select select "number:89"
select select "number:90"
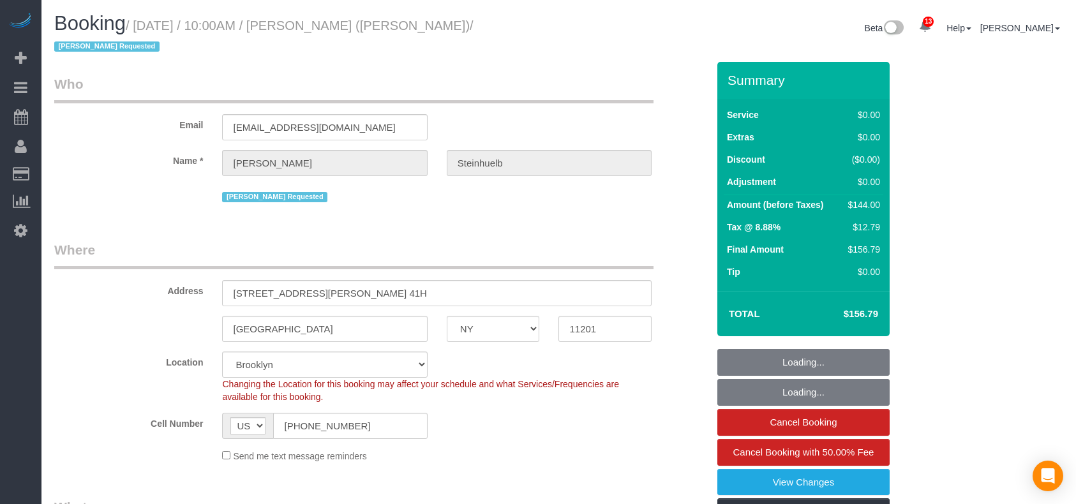
select select "number:15"
select select "number:6"
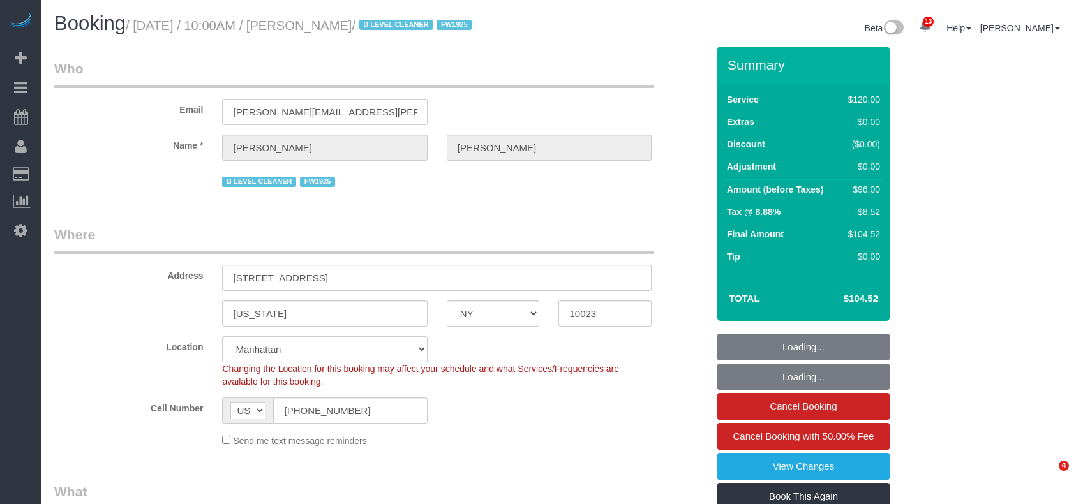
select select "NY"
select select "number:89"
select select "number:90"
select select "number:15"
select select "number:5"
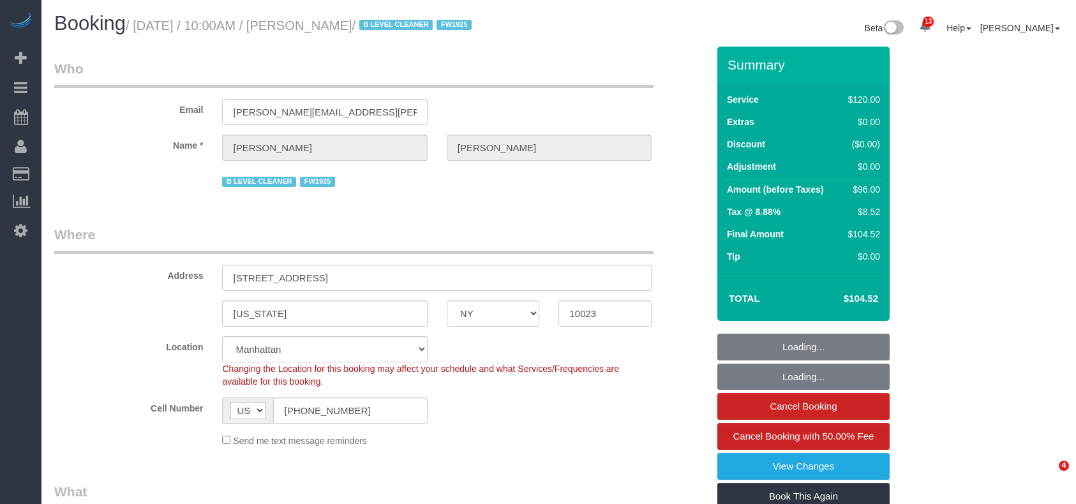
select select "number:21"
select select "spot1"
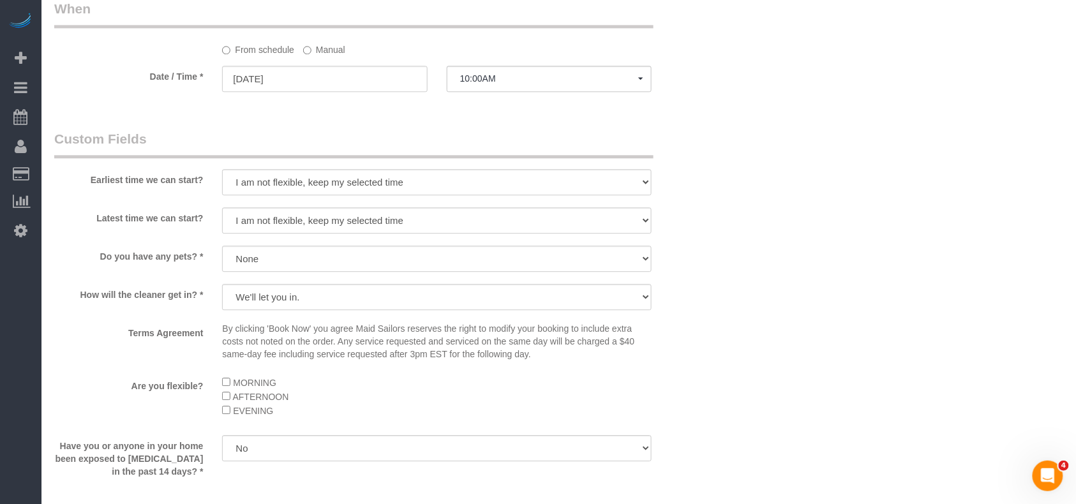
scroll to position [1277, 0]
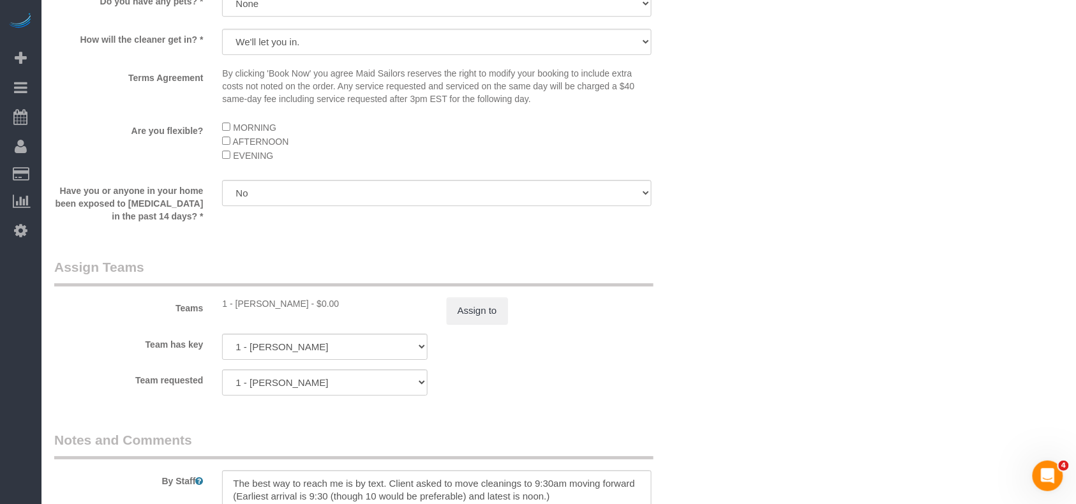
drag, startPoint x: 301, startPoint y: 301, endPoint x: 236, endPoint y: 302, distance: 65.8
click at [236, 302] on div "1 - [PERSON_NAME] - $0.00" at bounding box center [324, 303] width 205 height 13
copy div "[PERSON_NAME]"
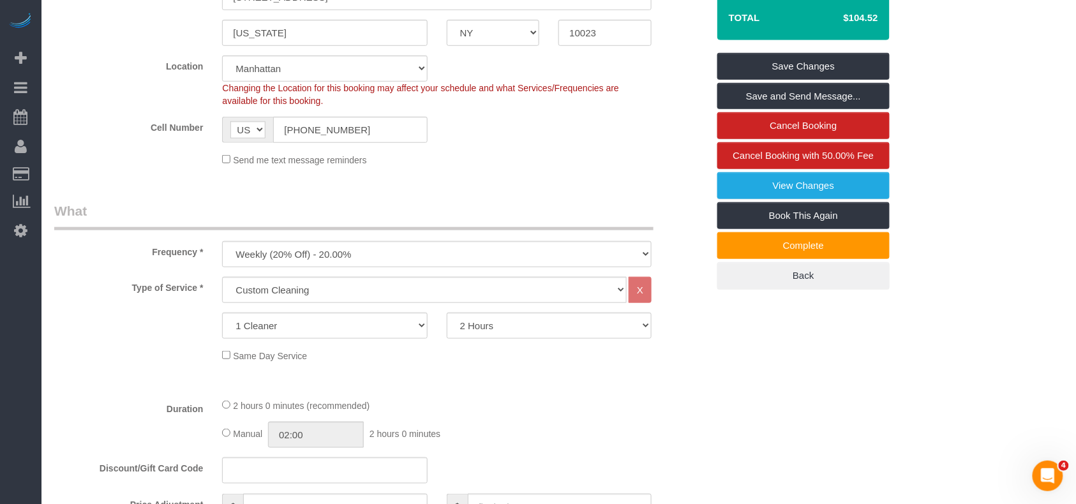
scroll to position [0, 0]
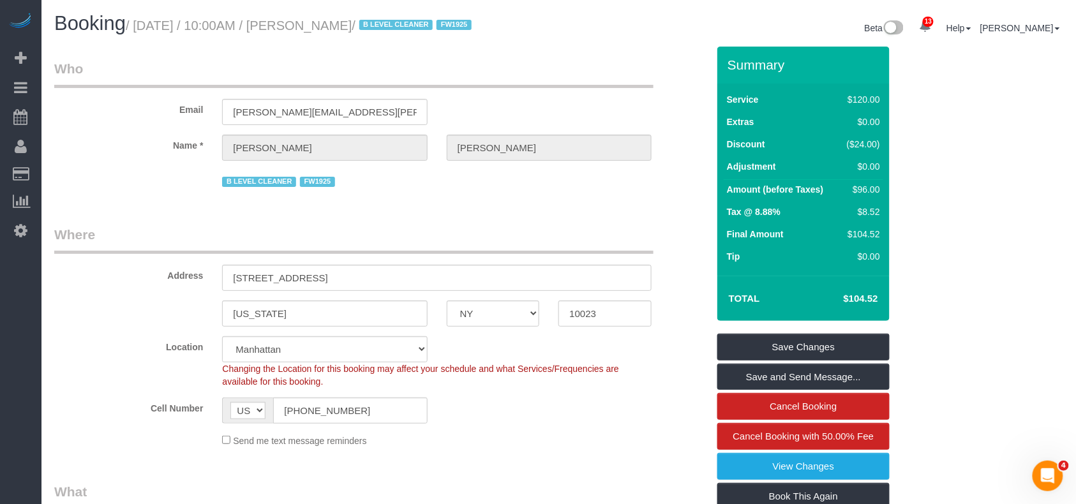
drag, startPoint x: 373, startPoint y: 24, endPoint x: 136, endPoint y: 26, distance: 237.5
click at [136, 26] on small "/ [DATE] / 10:00AM / [PERSON_NAME] / B LEVEL CLEANER FW1925" at bounding box center [301, 26] width 350 height 14
copy small "[DATE] / 10:00AM / [PERSON_NAME]"
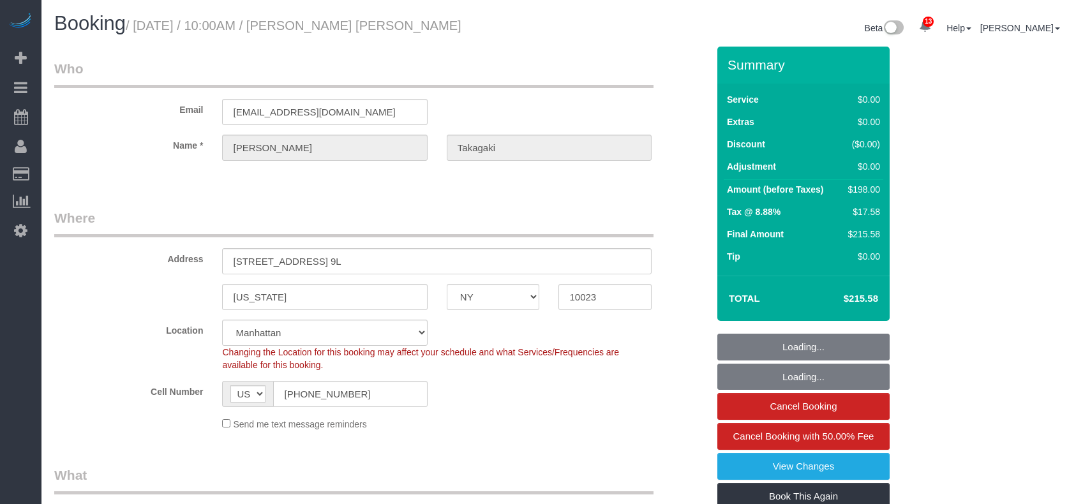
select select "NY"
select select "2"
select select "spot1"
select select "number:58"
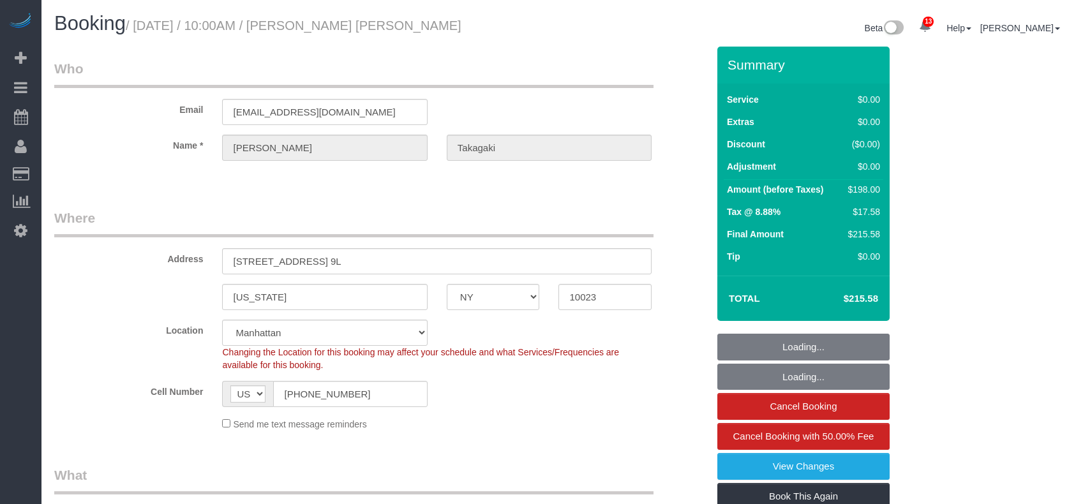
select select "number:73"
select select "number:15"
select select "number:6"
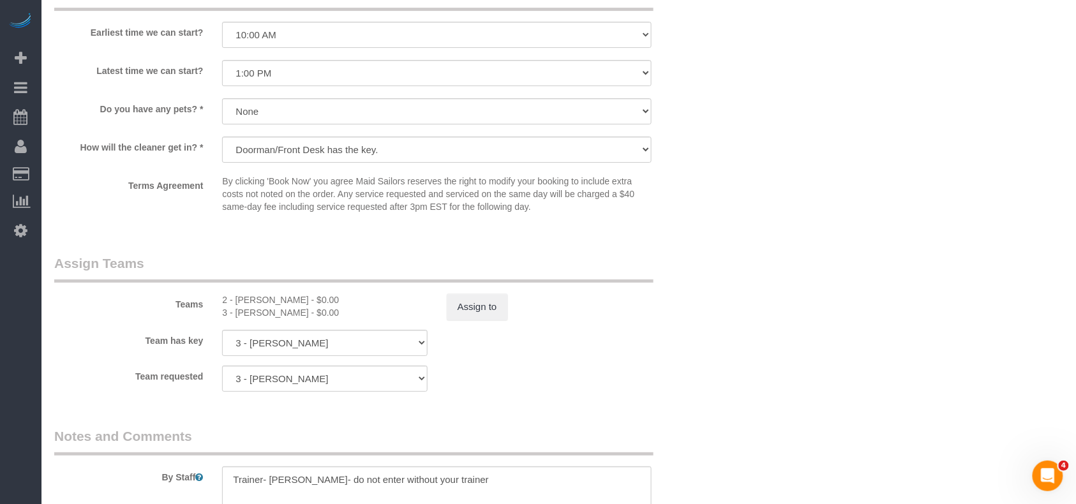
scroll to position [1447, 0]
click at [260, 313] on div "3 - Geraldin Bastidas - $0.00" at bounding box center [324, 309] width 205 height 13
click at [259, 313] on div "3 - Geraldin Bastidas - $0.00" at bounding box center [324, 309] width 205 height 13
copy sui-booking-teams "3 - Geraldin Bastidas - $0.00 Assign to"
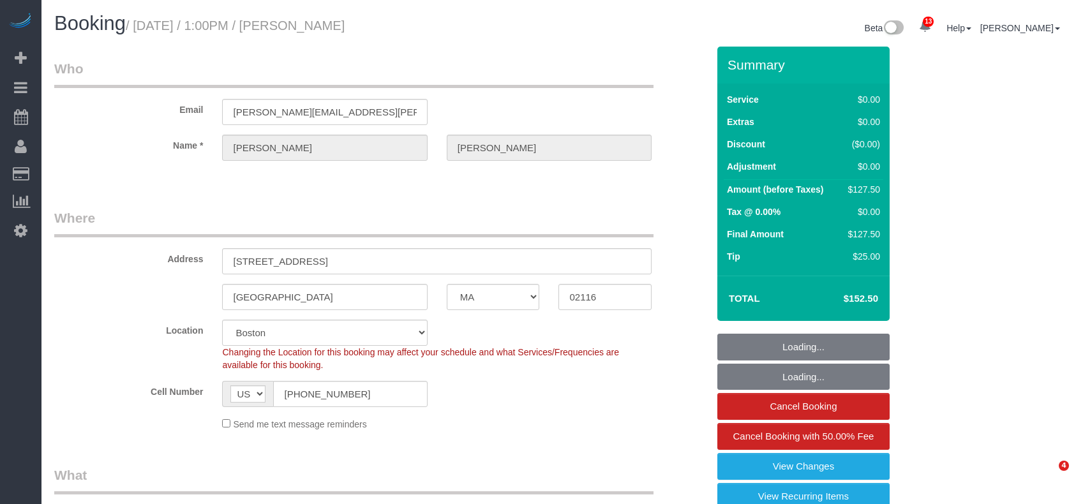
select select "MA"
select select "1"
select select "spot1"
select select "number:89"
select select "number:90"
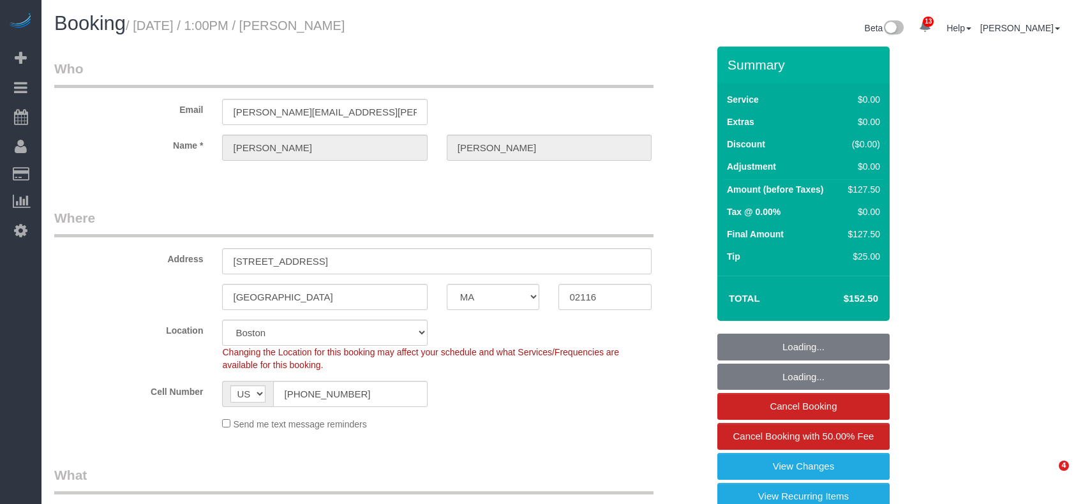
select select "number:15"
select select "number:6"
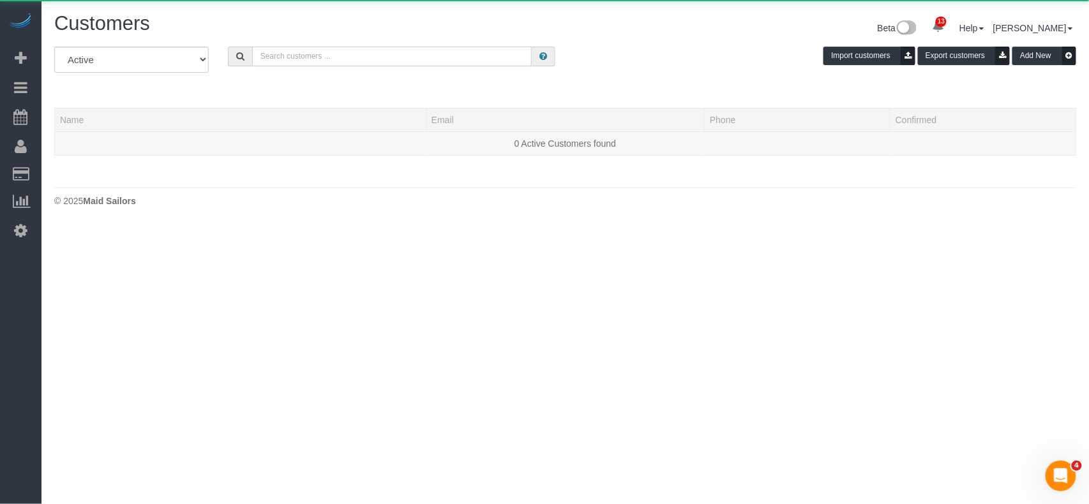
click at [276, 61] on input "text" at bounding box center [392, 57] width 280 height 20
paste input "[PERSON_NAME]"
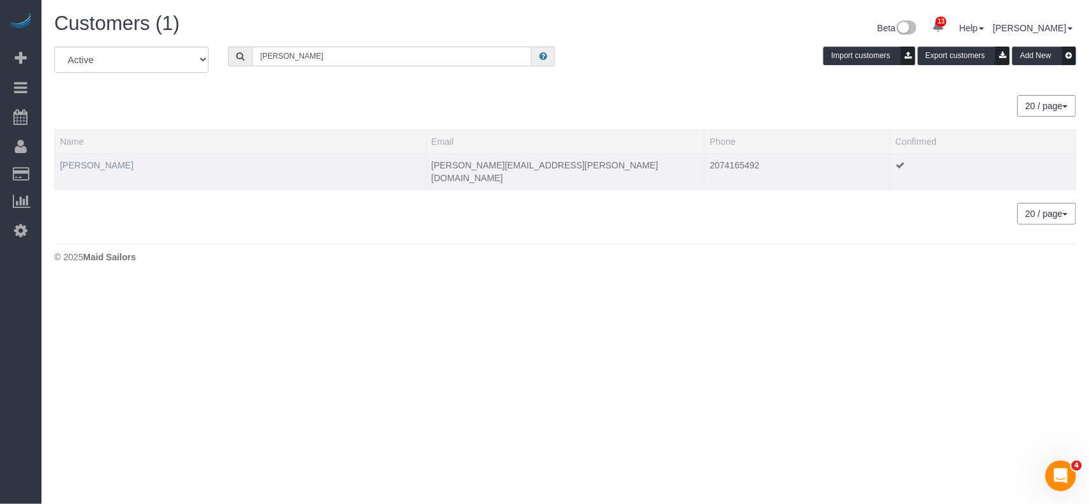
type input "[PERSON_NAME]"
click at [83, 165] on link "[PERSON_NAME]" at bounding box center [96, 165] width 73 height 10
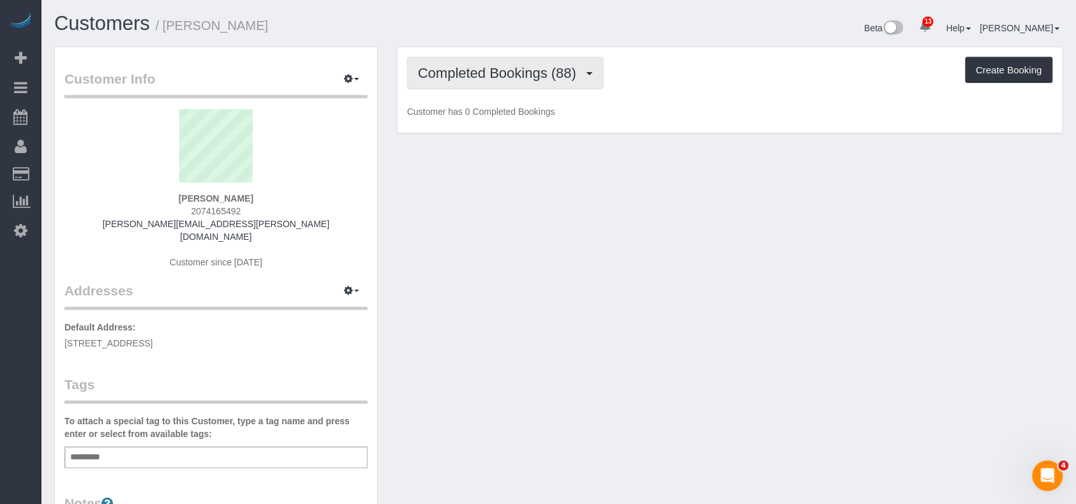
click at [455, 72] on span "Completed Bookings (88)" at bounding box center [500, 73] width 165 height 16
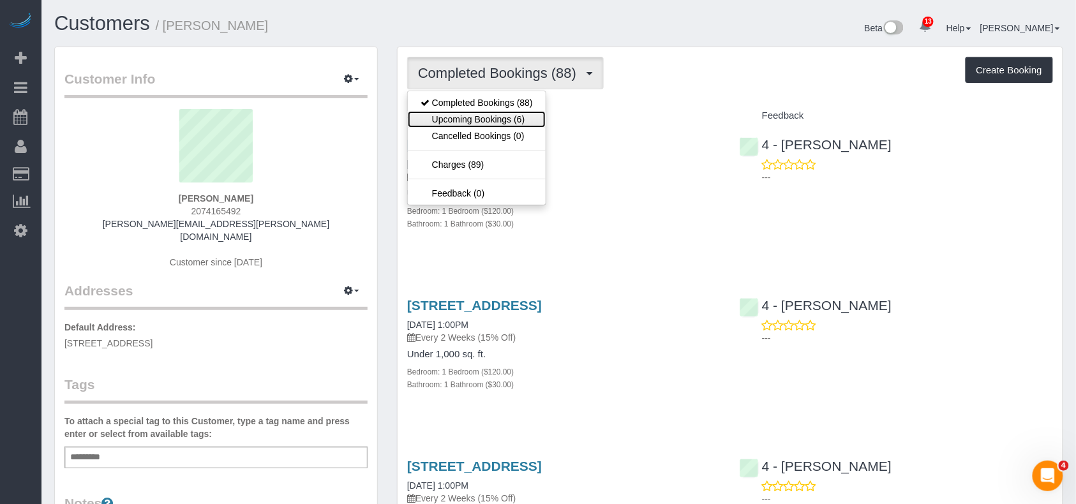
click at [466, 113] on link "Upcoming Bookings (6)" at bounding box center [477, 119] width 138 height 17
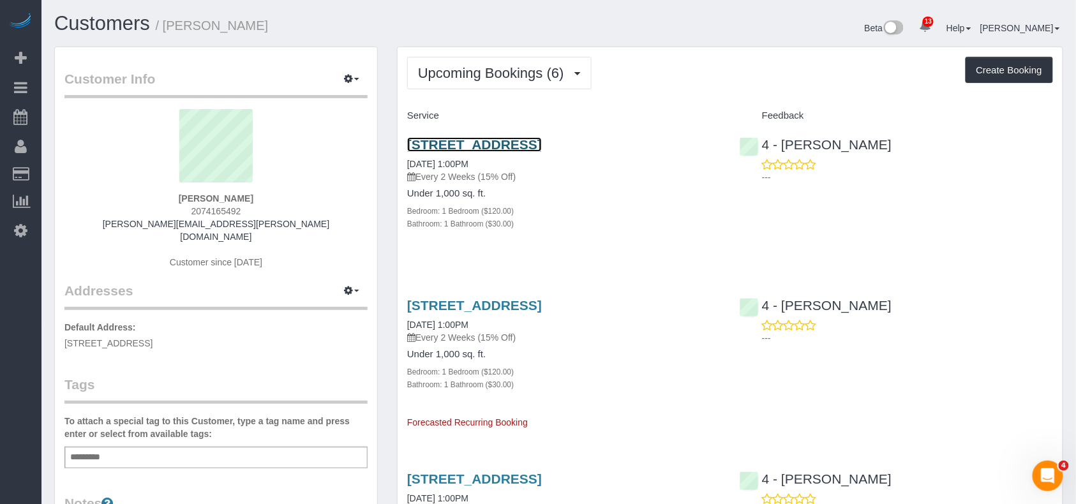
click at [455, 142] on link "[STREET_ADDRESS]" at bounding box center [474, 144] width 135 height 15
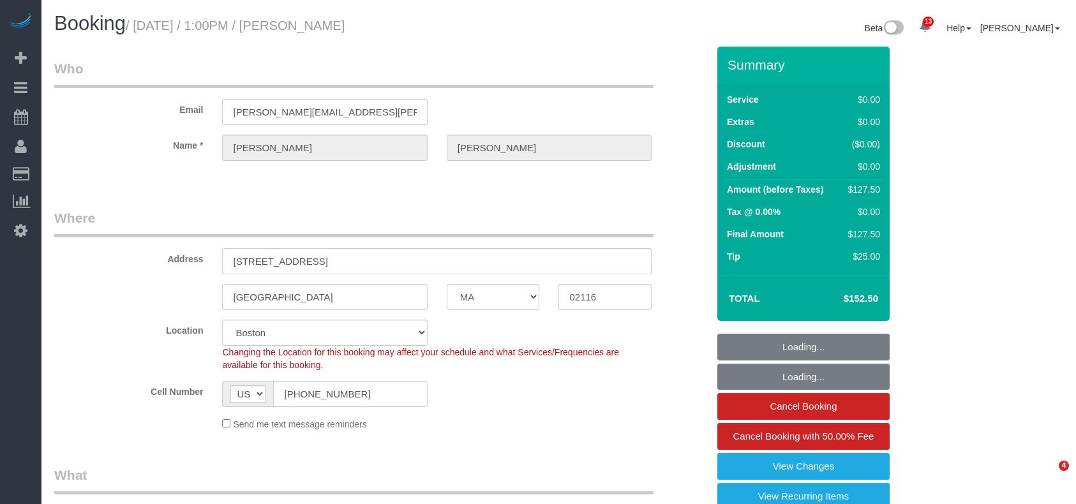
select select "MA"
select select "number:89"
select select "number:90"
select select "number:15"
select select "number:7"
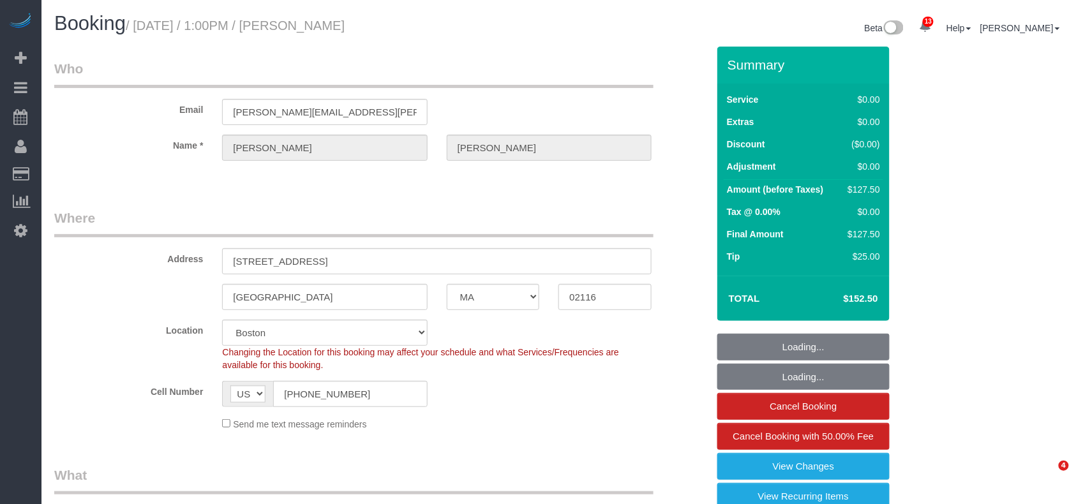
select select "object:1039"
select select "spot1"
select select "1"
click at [137, 18] on h1 "Booking / August 21, 2025 / 1:00PM / Christopher Shorey" at bounding box center [301, 24] width 495 height 22
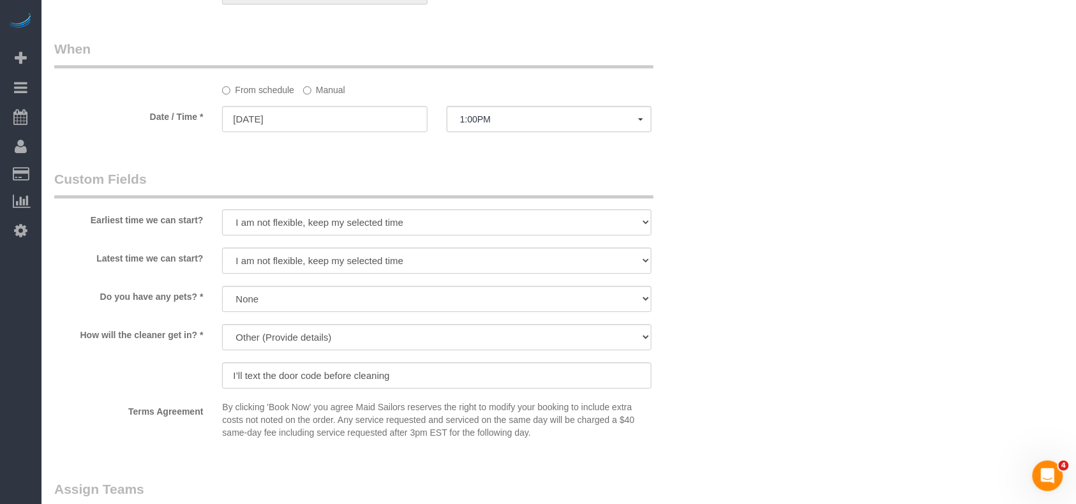
scroll to position [1277, 0]
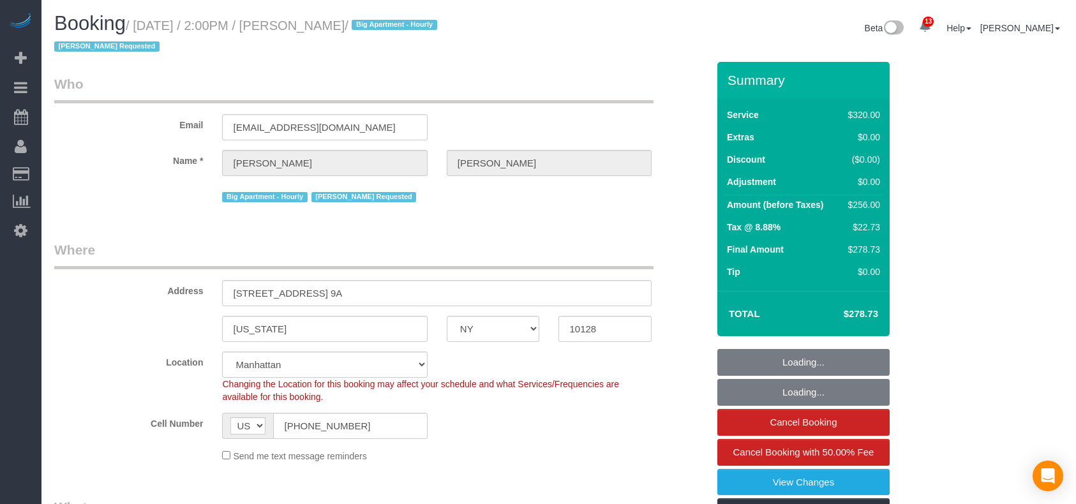
select select "NY"
select select "240"
select select "number:89"
select select "number:90"
select select "number:15"
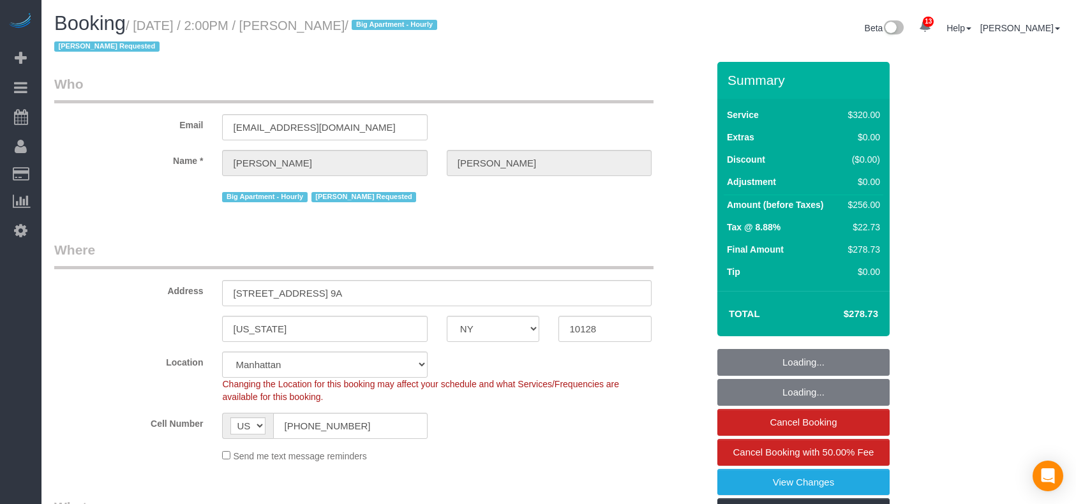
select select "number:5"
click at [774, 456] on span "Cancel Booking with 50.00% Fee" at bounding box center [803, 452] width 141 height 11
select select "spot1"
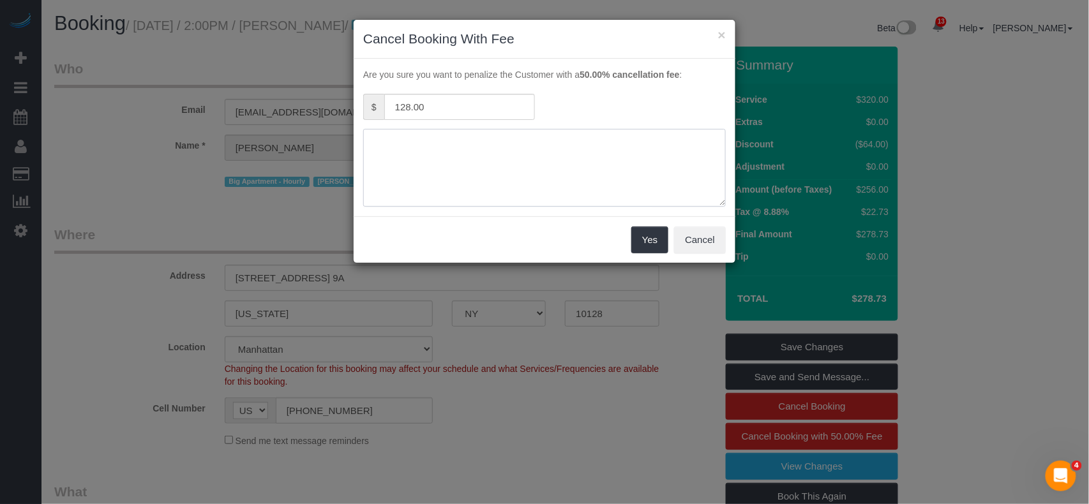
click at [440, 154] on textarea at bounding box center [544, 168] width 363 height 78
click at [521, 153] on textarea at bounding box center [544, 168] width 363 height 78
type textarea "Kariluz not feeling well.Customer requested to skip [DATE] cleaning"
click at [644, 243] on button "Yes" at bounding box center [649, 240] width 37 height 27
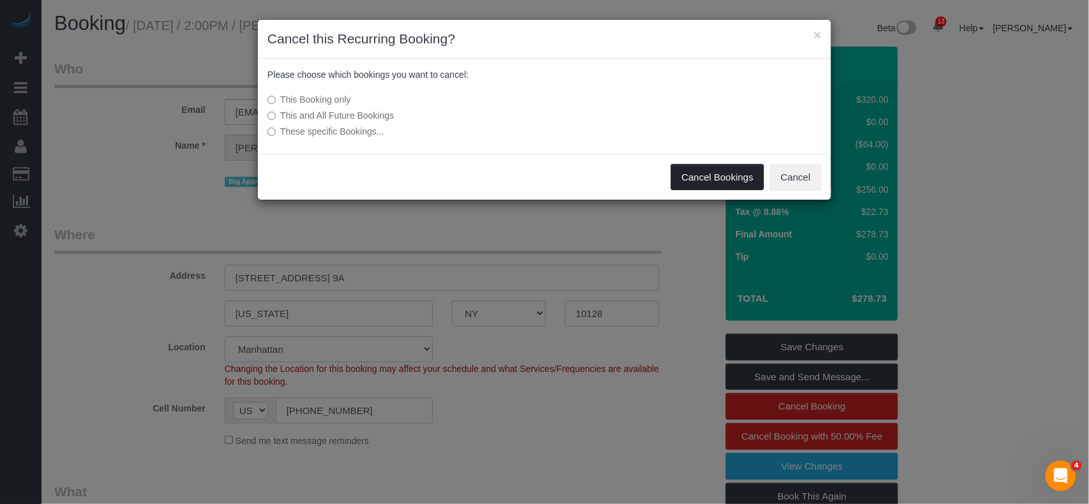
click at [701, 174] on button "Cancel Bookings" at bounding box center [718, 177] width 94 height 27
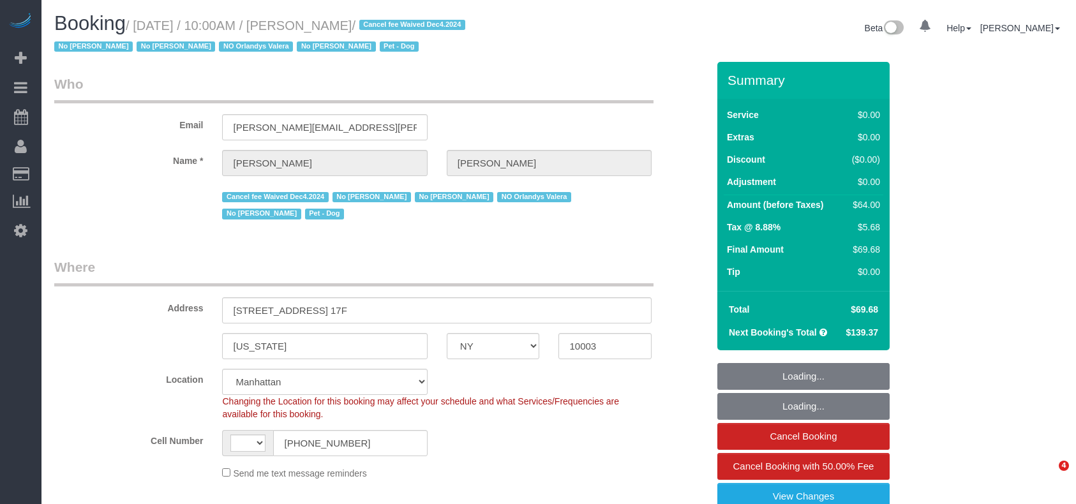
select select "NY"
select select "string:US"
select select "spot1"
select select "number:56"
select select "number:70"
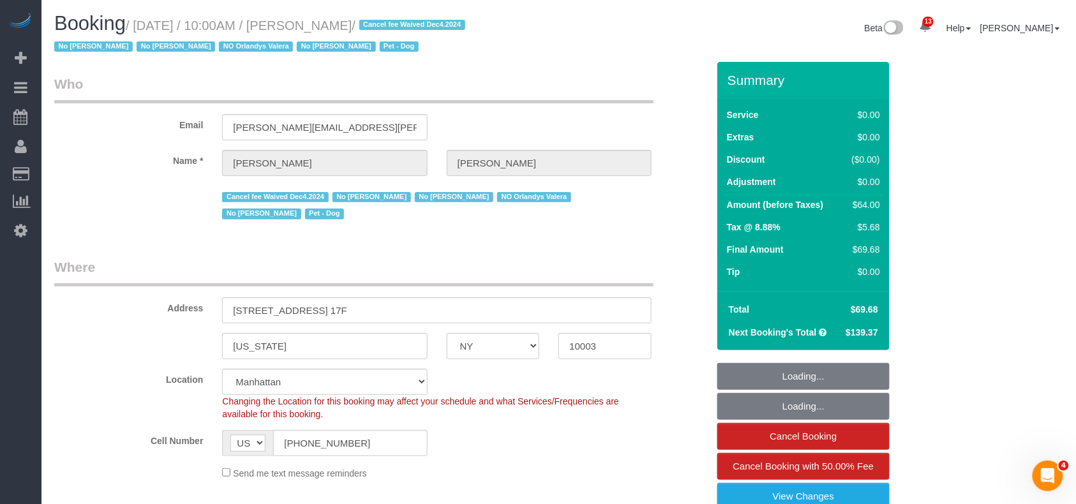
select select "number:13"
select select "number:5"
select select "1"
select select "object:1475"
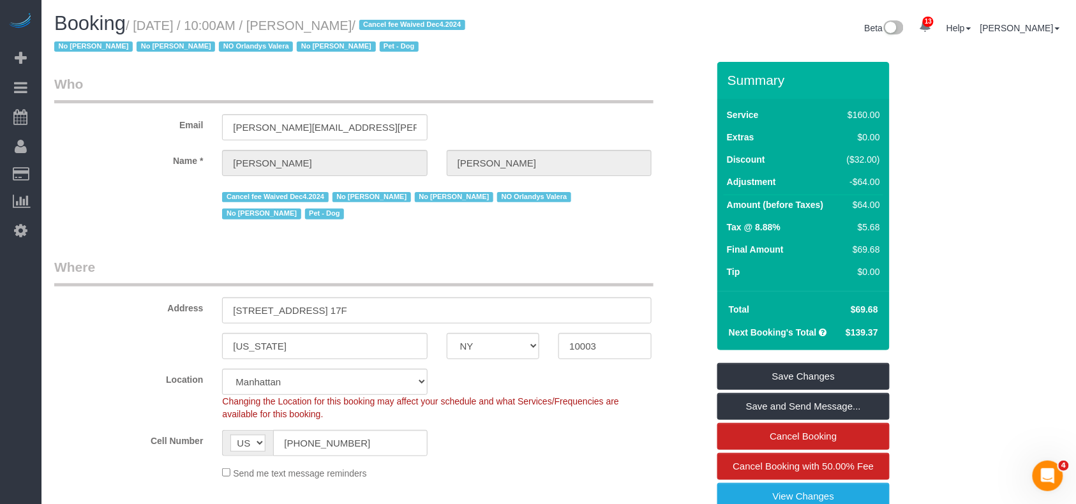
drag, startPoint x: 412, startPoint y: 26, endPoint x: 139, endPoint y: 26, distance: 273.9
click at [139, 26] on small "/ August 21, 2025 / 10:00AM / Stephanie Cannuli / Cancel fee Waived Dec4.2024 N…" at bounding box center [261, 37] width 415 height 36
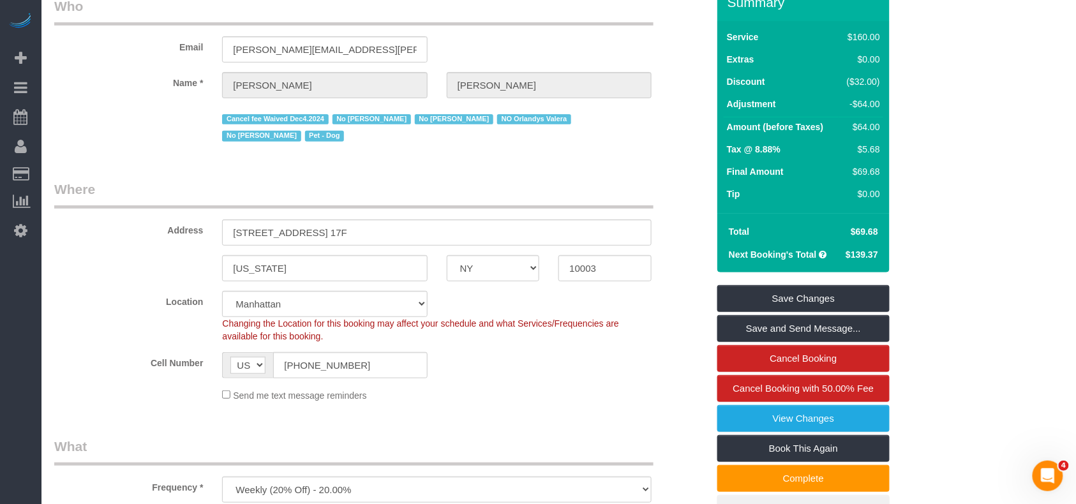
scroll to position [77, 0]
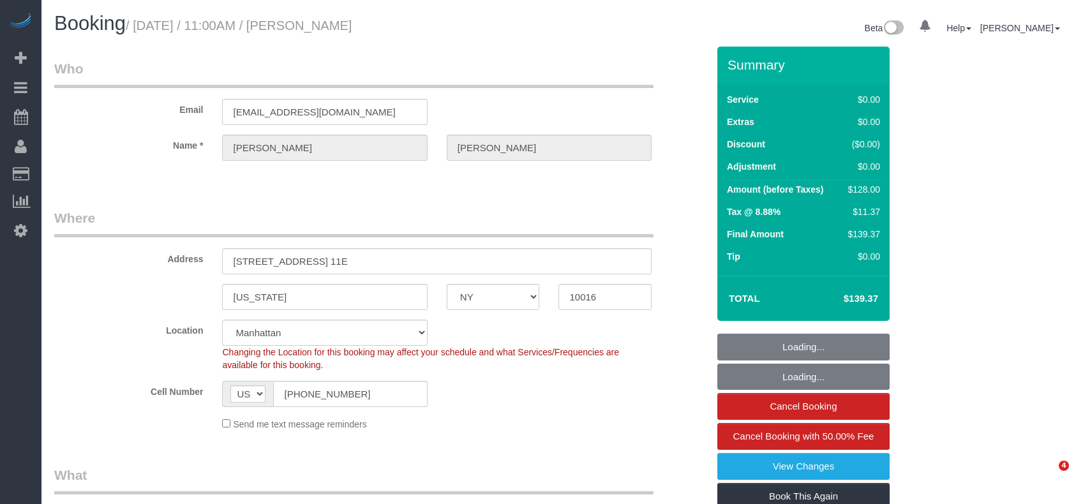
select select "NY"
select select "1"
select select "spot1"
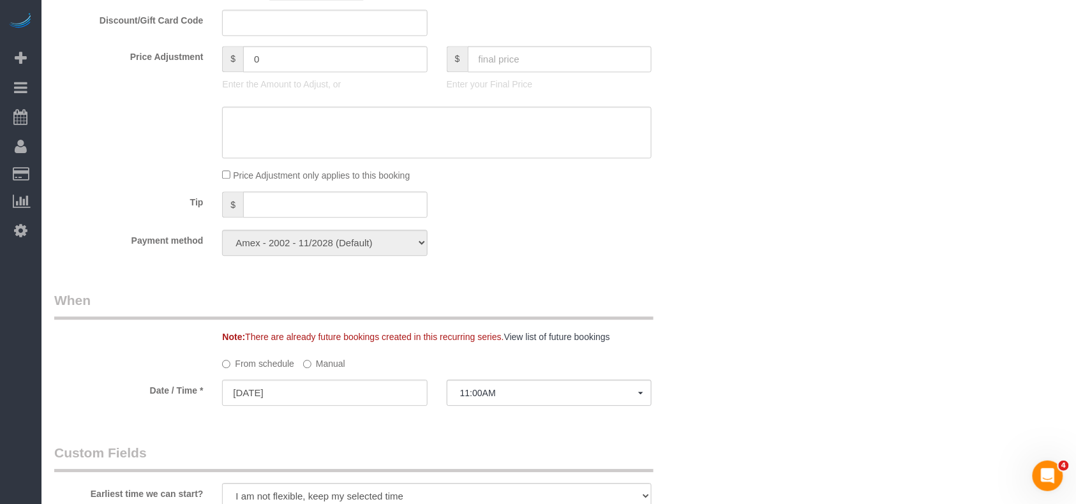
scroll to position [709, 0]
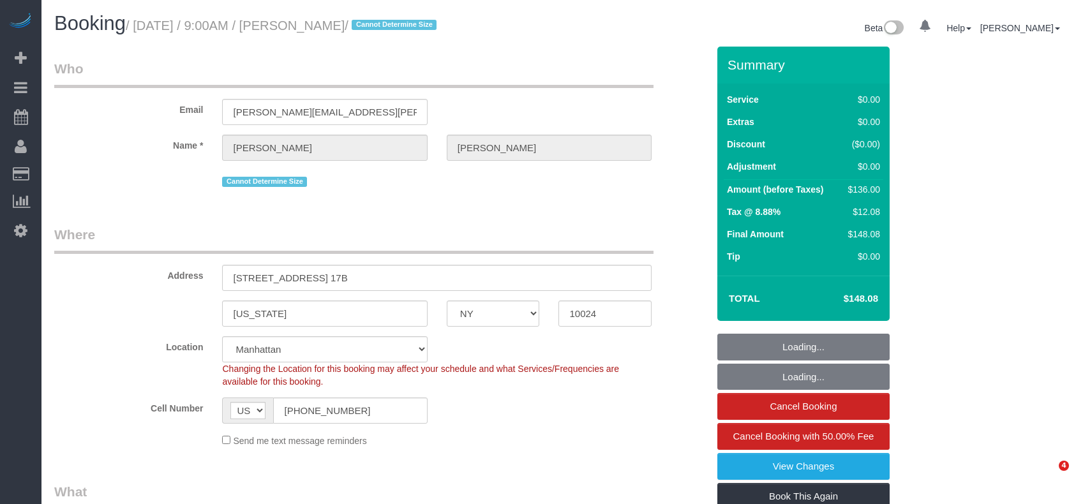
select select "NY"
select select "number:59"
select select "number:77"
select select "number:15"
select select "number:6"
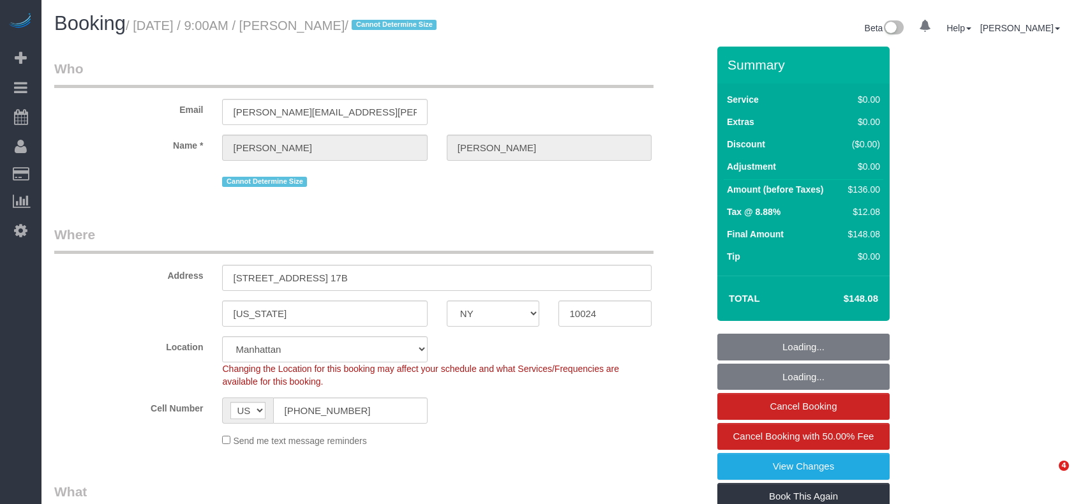
select select "object:1416"
select select "1"
select select "spot1"
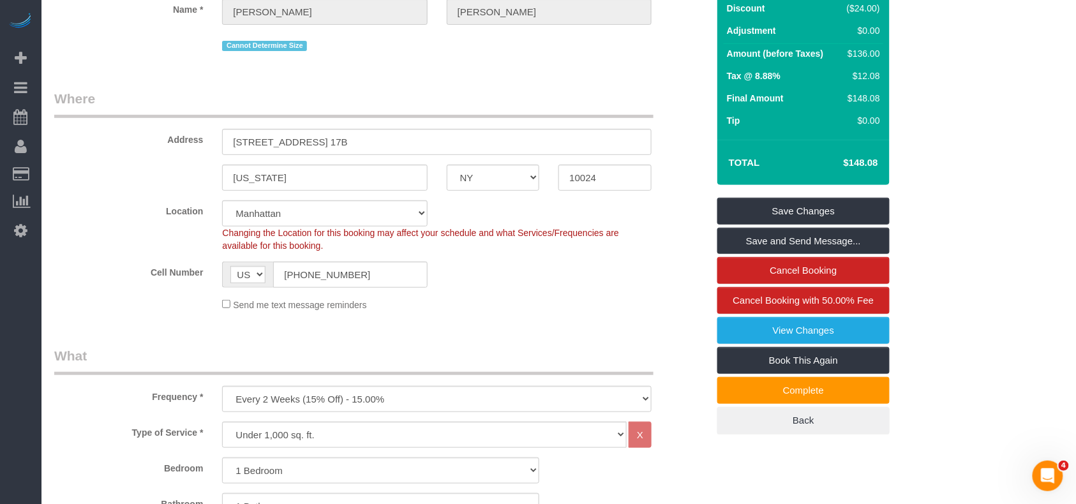
scroll to position [255, 0]
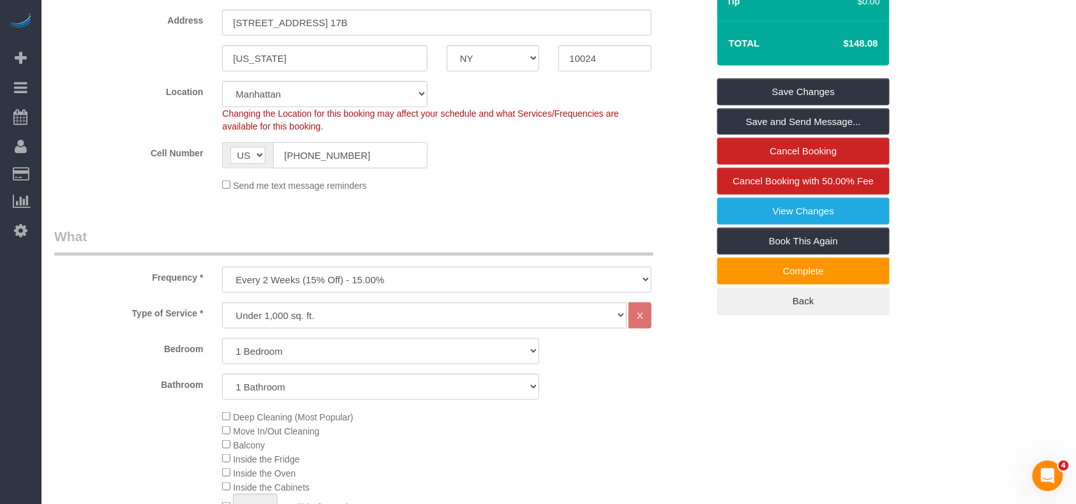
click at [310, 151] on input "[PHONE_NUMBER]" at bounding box center [350, 155] width 154 height 26
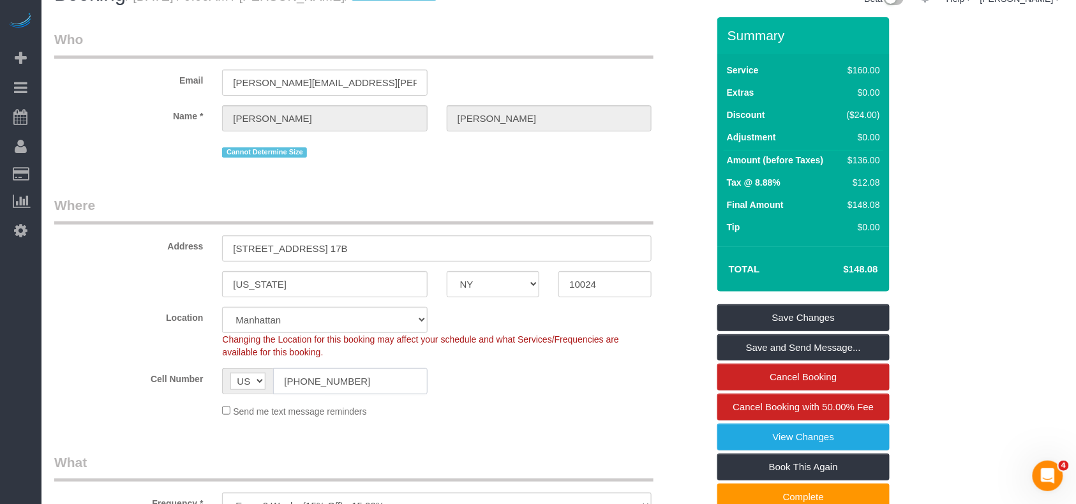
scroll to position [0, 0]
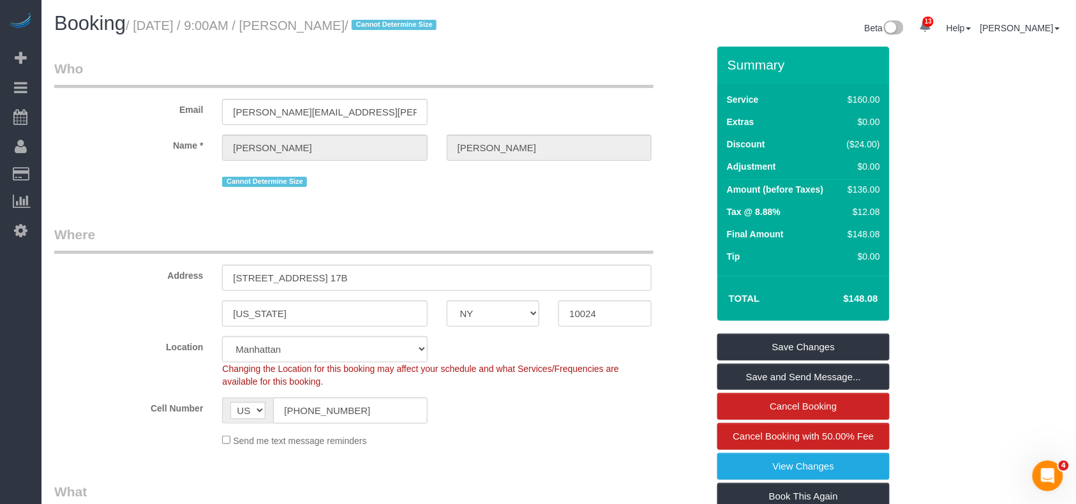
drag, startPoint x: 379, startPoint y: 27, endPoint x: 299, endPoint y: 26, distance: 79.8
click at [299, 26] on small "/ [DATE] / 9:00AM / [PERSON_NAME] / Cannot Determine Size" at bounding box center [283, 26] width 315 height 14
copy small "[PERSON_NAME]"
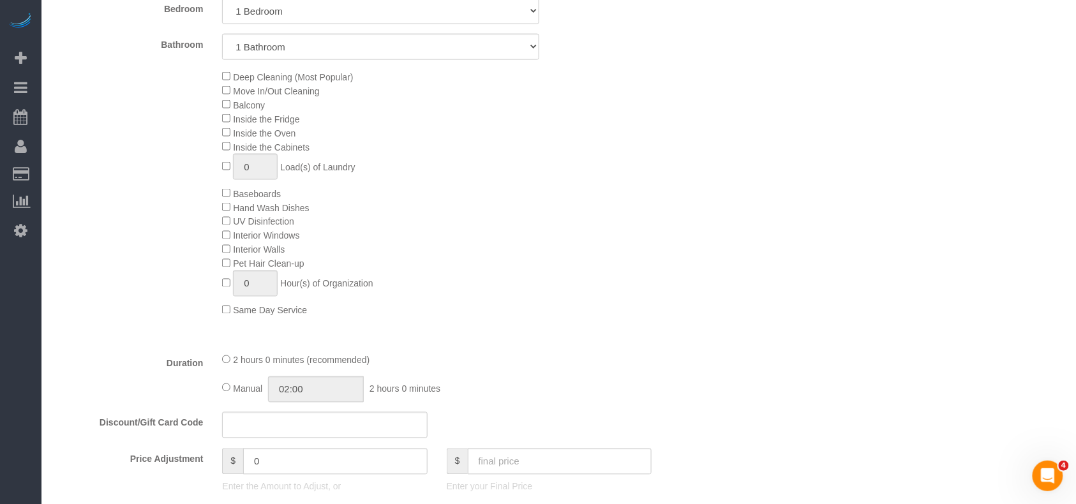
scroll to position [340, 0]
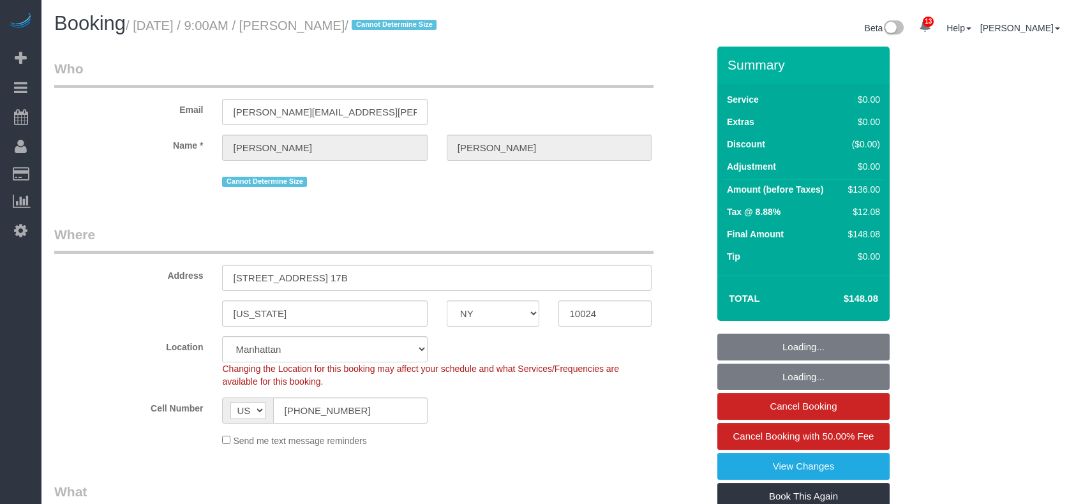
select select "NY"
select select "1"
select select "spot1"
select select "number:59"
select select "number:77"
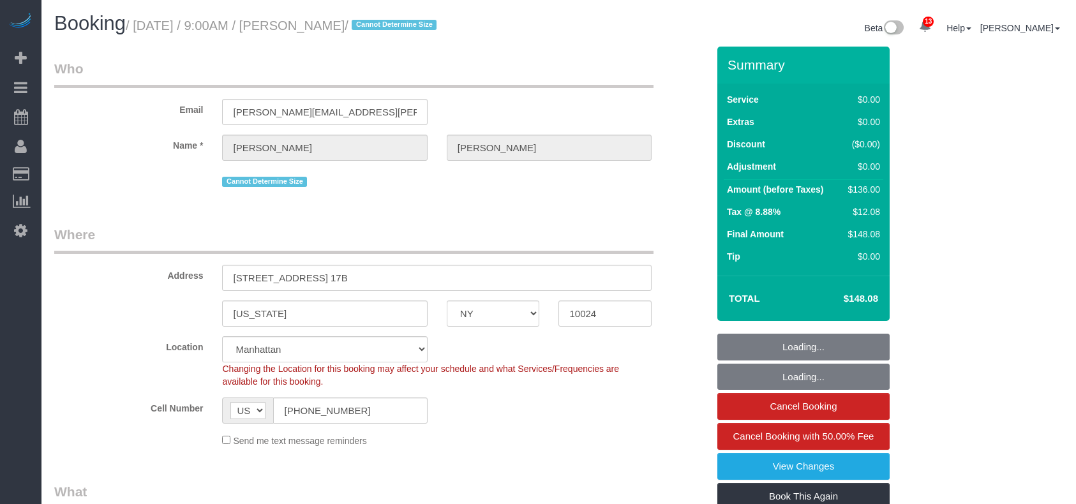
select select "number:15"
select select "number:6"
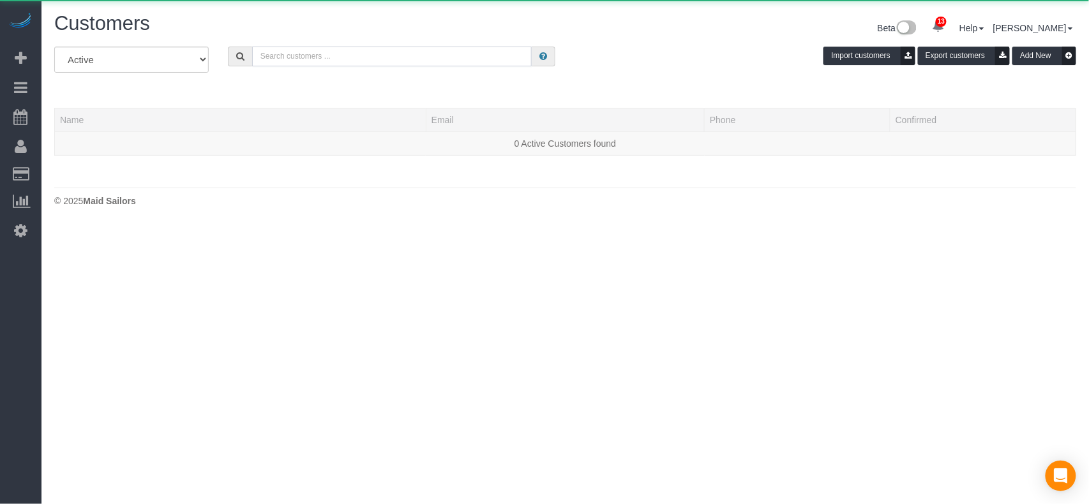
click at [283, 56] on input "text" at bounding box center [392, 57] width 280 height 20
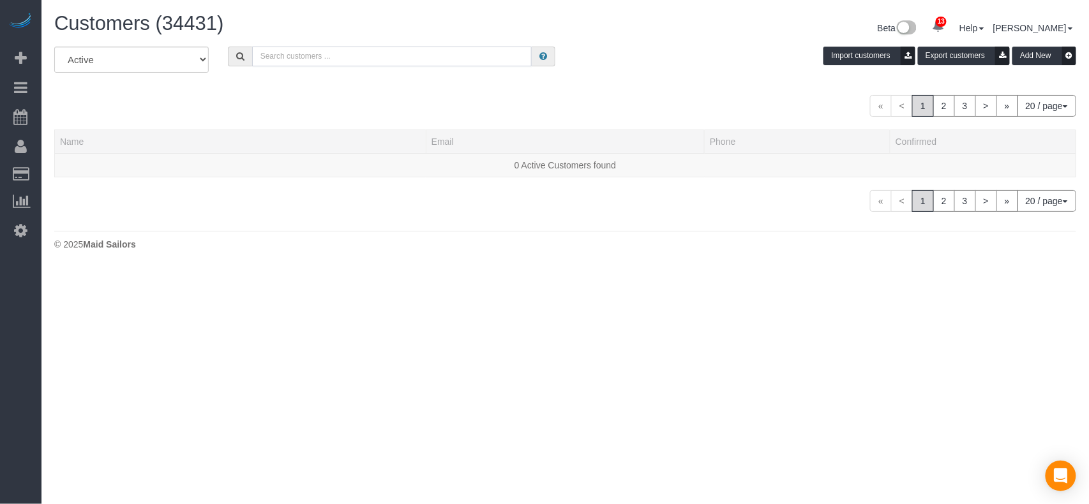
paste input "Paige Franzoi"
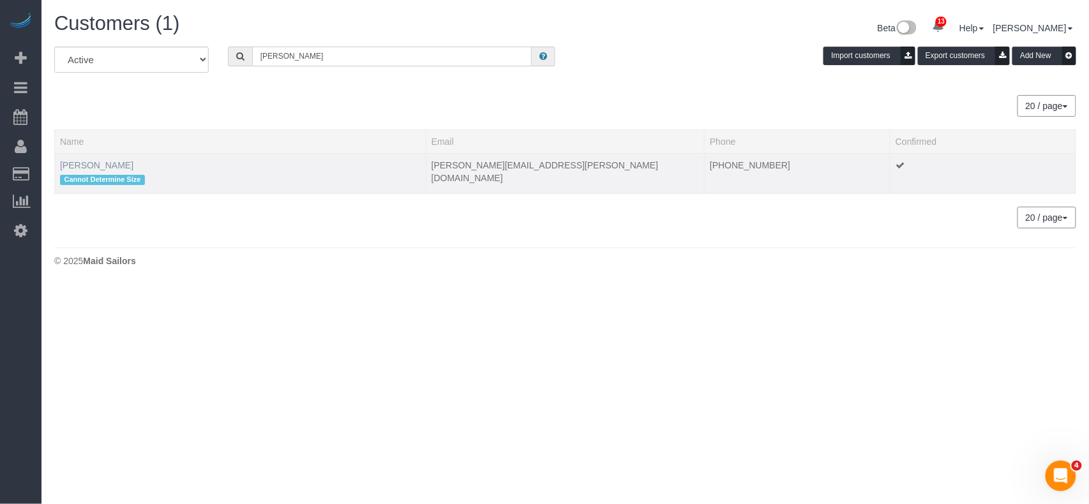
type input "Paige Franzoi"
click at [105, 164] on link "Paige Franzoi" at bounding box center [96, 165] width 73 height 10
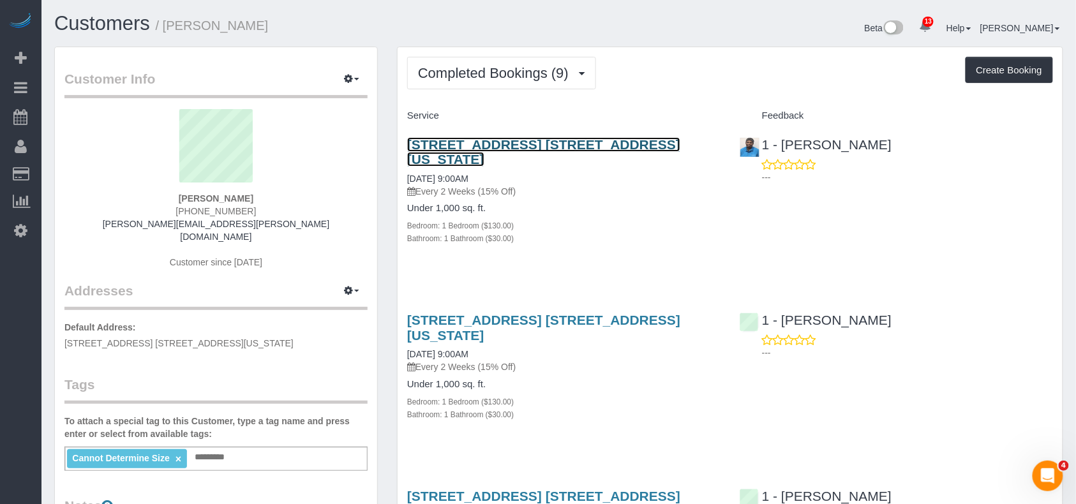
click at [476, 147] on link "175 West 87th Street, Apt. 17b, New York, NY 10024" at bounding box center [543, 151] width 273 height 29
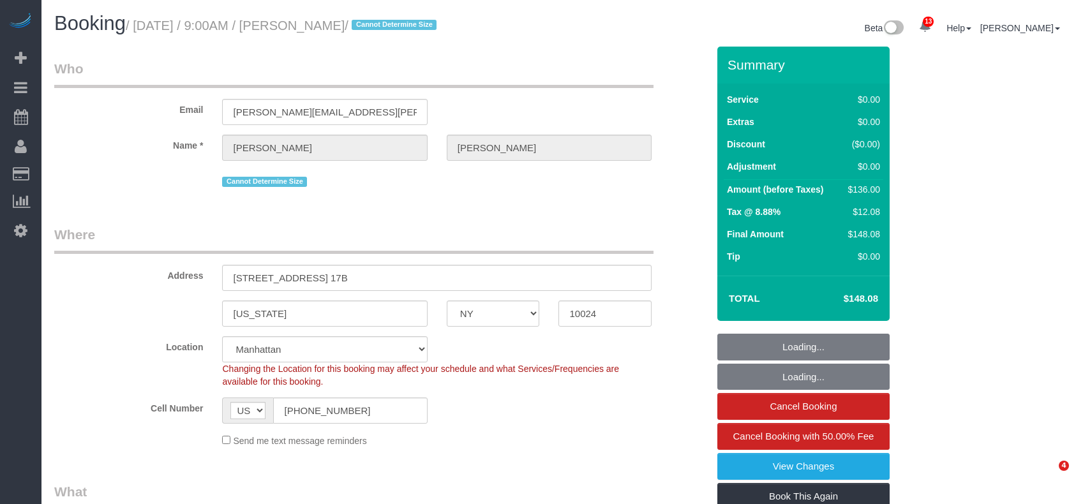
select select "NY"
select select "1"
select select "spot1"
select select "number:59"
select select "number:77"
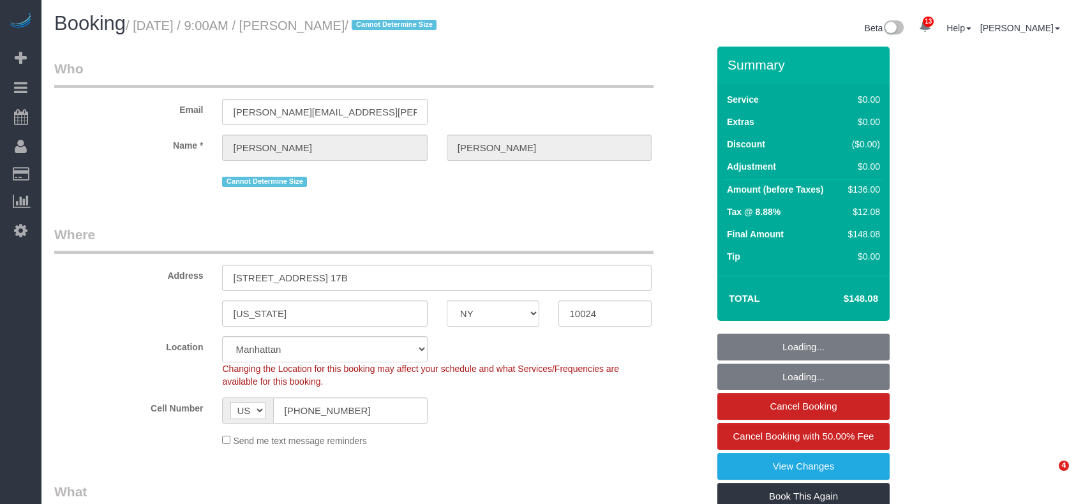
select select "number:15"
select select "number:6"
select select "object:1459"
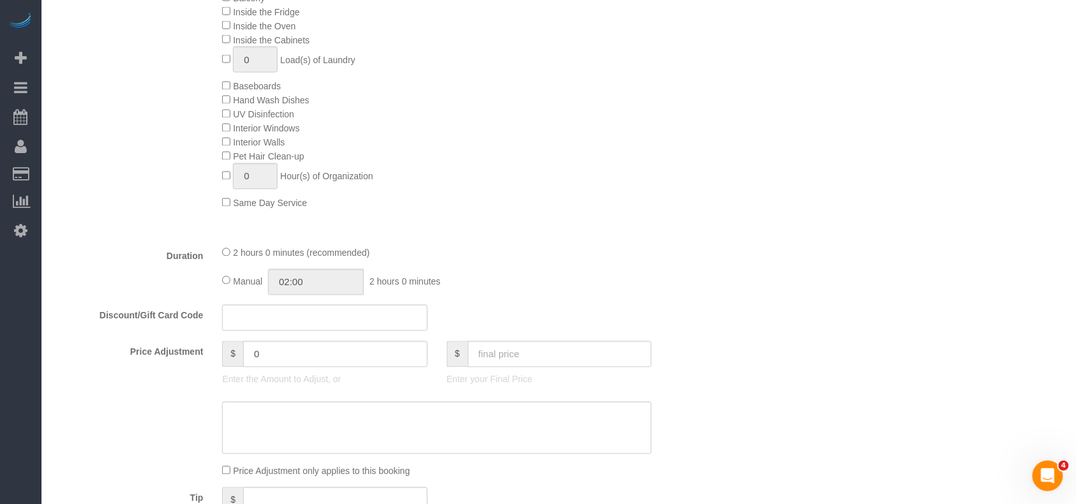
scroll to position [639, 0]
